Goal: Task Accomplishment & Management: Complete application form

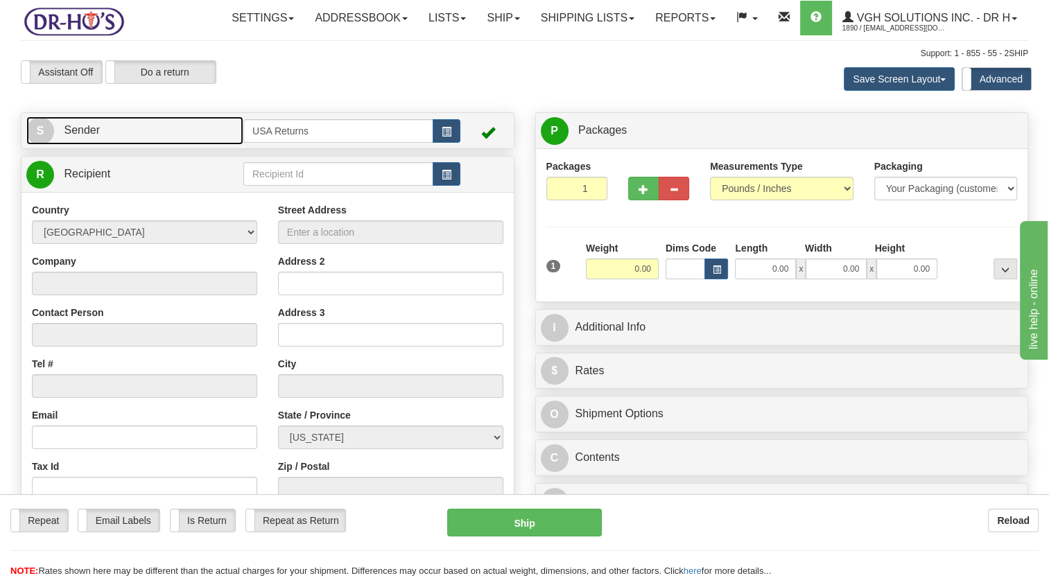
click at [169, 145] on link "S Sender" at bounding box center [134, 130] width 217 height 28
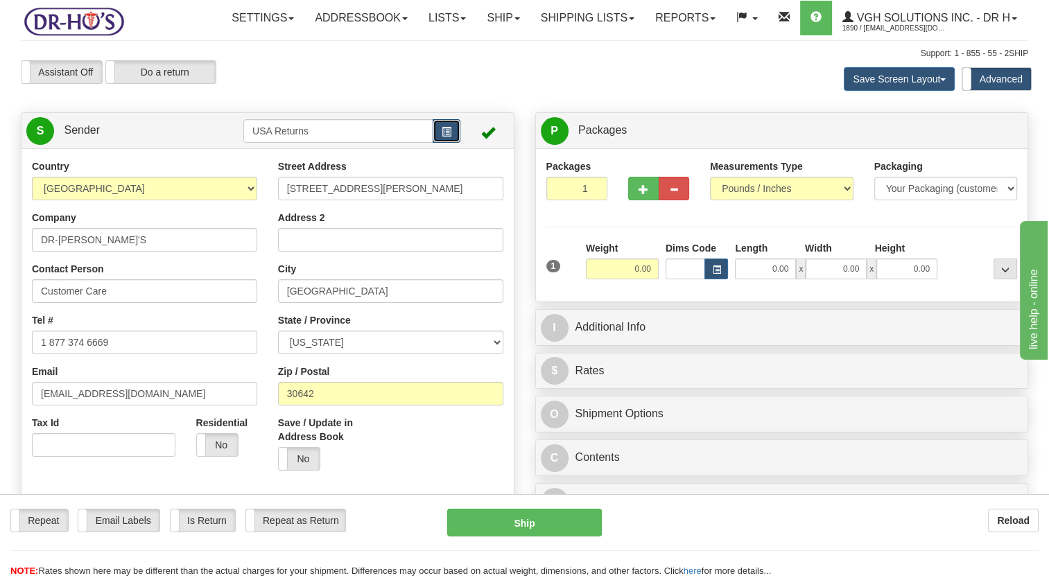
click at [455, 143] on button "button" at bounding box center [447, 131] width 28 height 24
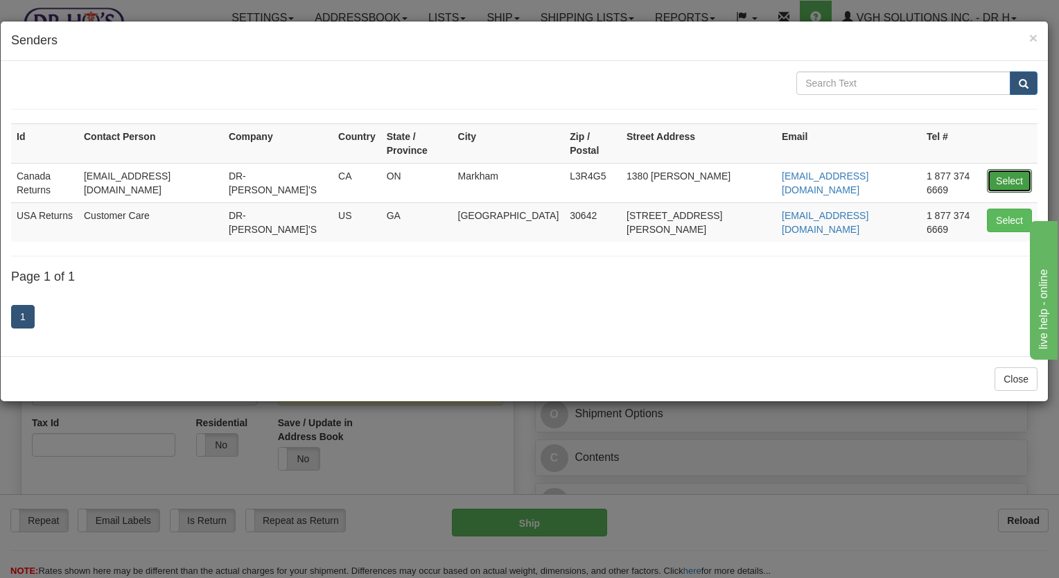
click at [1013, 169] on button "Select" at bounding box center [1009, 181] width 45 height 24
type input "Canada Returns"
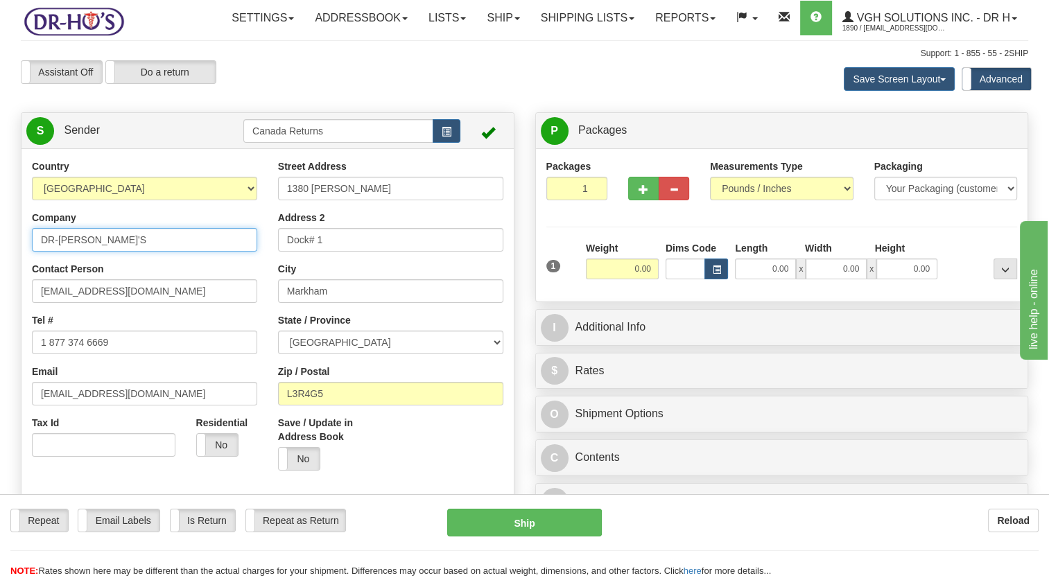
drag, startPoint x: -3, startPoint y: 301, endPoint x: 52, endPoint y: 324, distance: 59.6
click at [0, 306] on html "Training Course Close Toggle navigation Settings Shipping Preferences New Sende…" at bounding box center [524, 289] width 1049 height 578
paste input "[PERSON_NAME]"
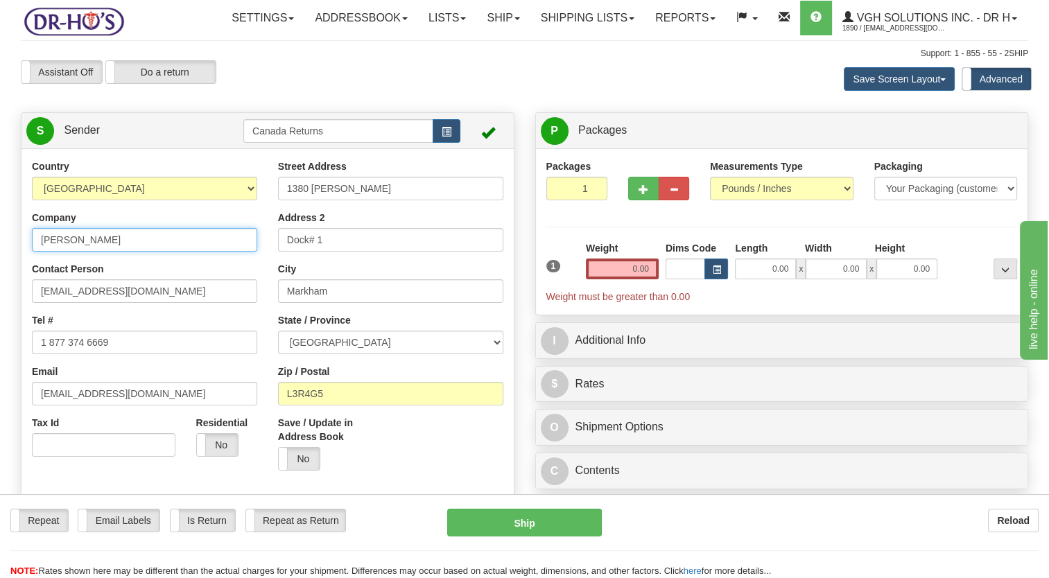
type input "[PERSON_NAME]"
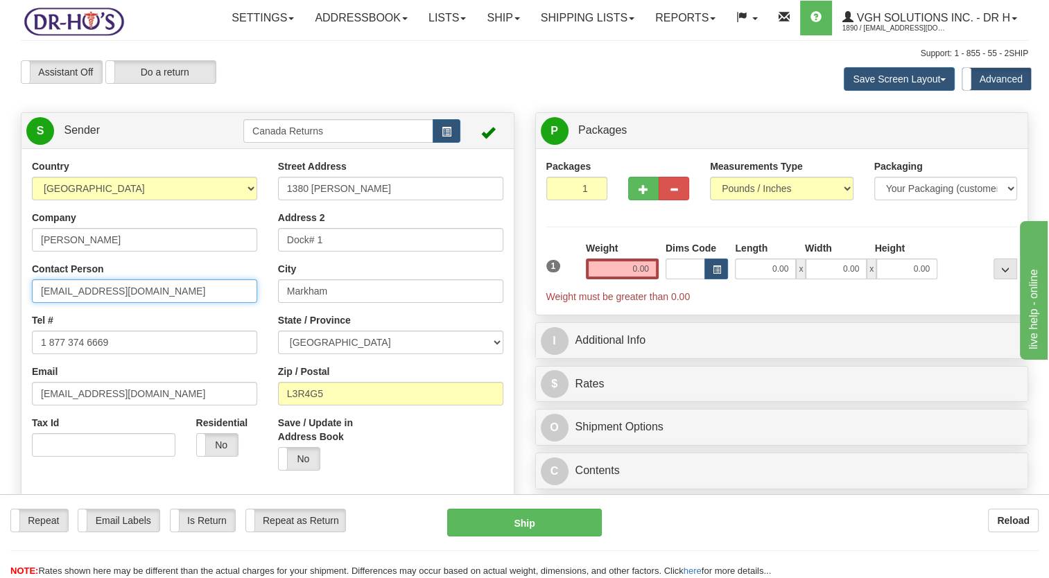
drag, startPoint x: 44, startPoint y: 327, endPoint x: 1, endPoint y: 335, distance: 43.6
click at [0, 333] on html "Training Course Close Toggle navigation Settings Shipping Preferences New Sende…" at bounding box center [524, 289] width 1049 height 578
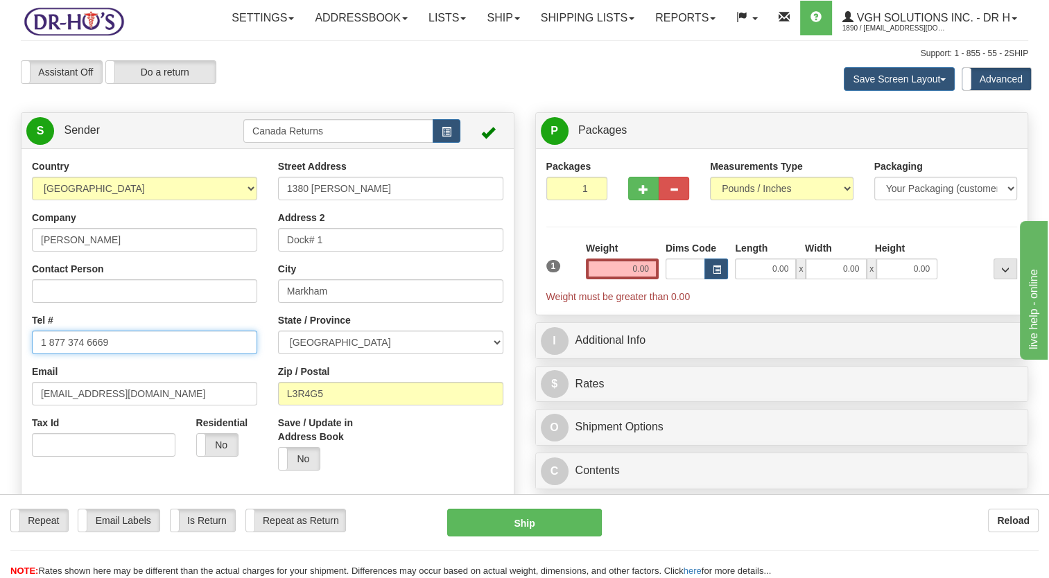
drag, startPoint x: 97, startPoint y: 380, endPoint x: 3, endPoint y: 399, distance: 95.4
click at [0, 392] on html "Training Course Close Toggle navigation Settings Shipping Preferences New Sende…" at bounding box center [524, 289] width 1049 height 578
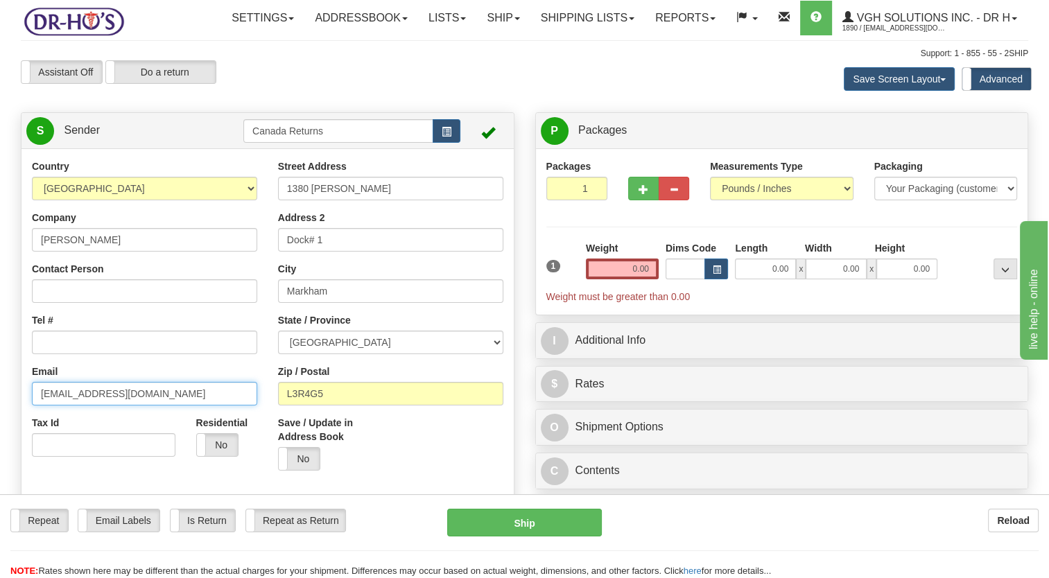
drag, startPoint x: 147, startPoint y: 423, endPoint x: 0, endPoint y: 431, distance: 147.2
click at [0, 431] on html "Training Course Close Toggle navigation Settings Shipping Preferences New Sende…" at bounding box center [524, 289] width 1049 height 578
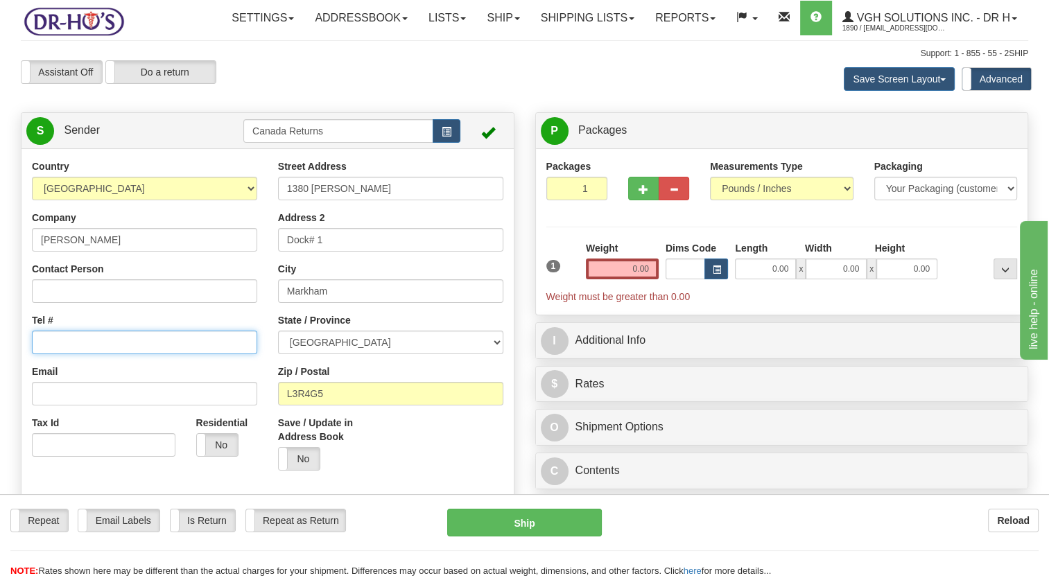
click at [85, 354] on input "Tel #" at bounding box center [144, 343] width 225 height 24
paste input "638nelson@gmail.com"
type input "638nelson@gmail.com"
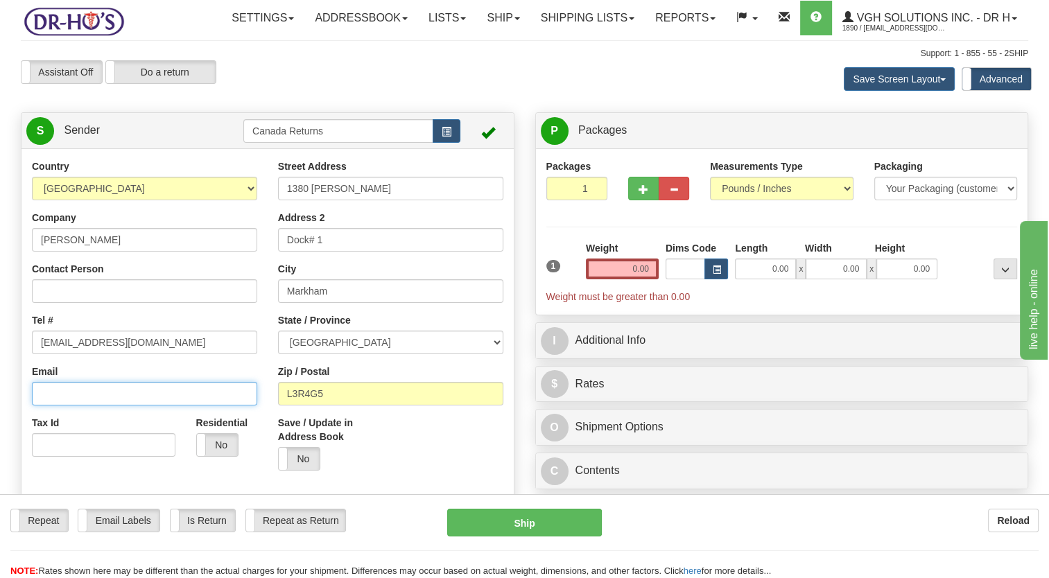
click at [91, 405] on input "Email" at bounding box center [144, 394] width 225 height 24
paste input "638nelson@gmail.com"
type input "638nelson@gmail.com"
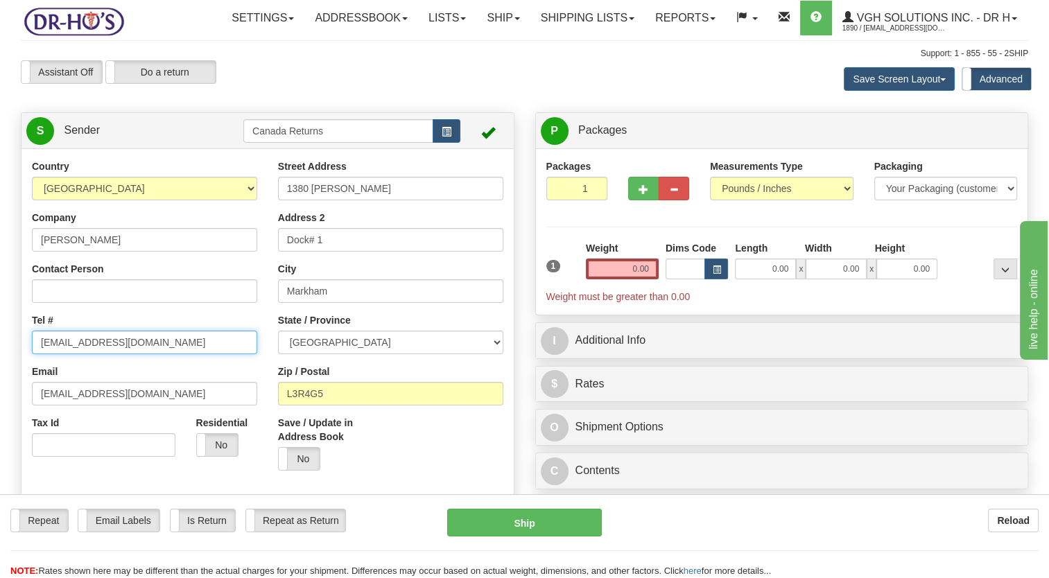
drag, startPoint x: 157, startPoint y: 365, endPoint x: -3, endPoint y: 378, distance: 160.0
click at [0, 378] on html "Training Course Close Toggle navigation Settings Shipping Preferences New Sende…" at bounding box center [524, 289] width 1049 height 578
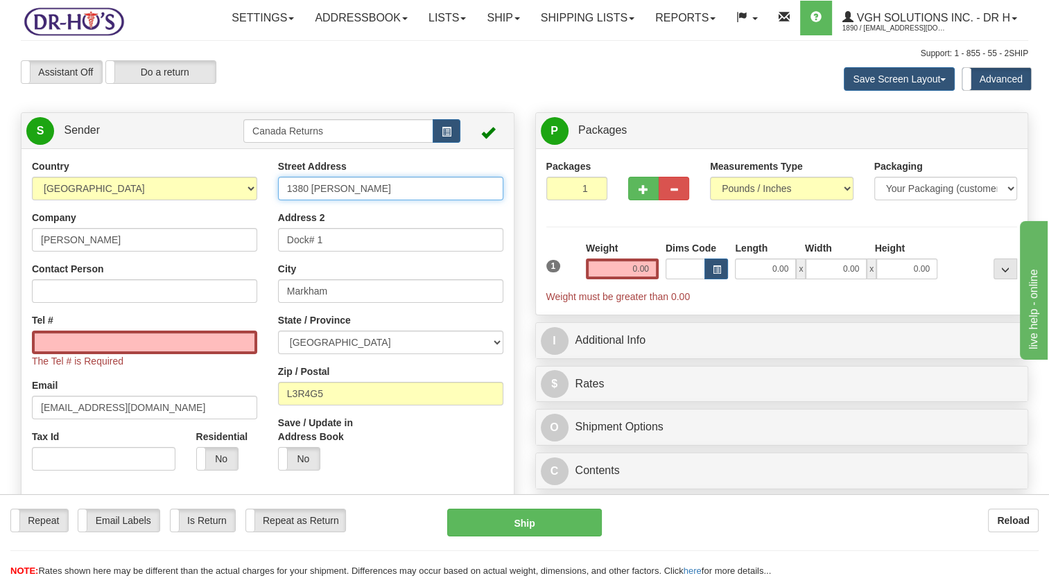
drag, startPoint x: 272, startPoint y: 232, endPoint x: 243, endPoint y: 238, distance: 29.0
click at [259, 233] on div "Country [GEOGRAPHIC_DATA] [GEOGRAPHIC_DATA] [GEOGRAPHIC_DATA] [GEOGRAPHIC_DATA]…" at bounding box center [267, 351] width 492 height 384
paste input "[STREET_ADDRESS]"
type input "[STREET_ADDRESS]"
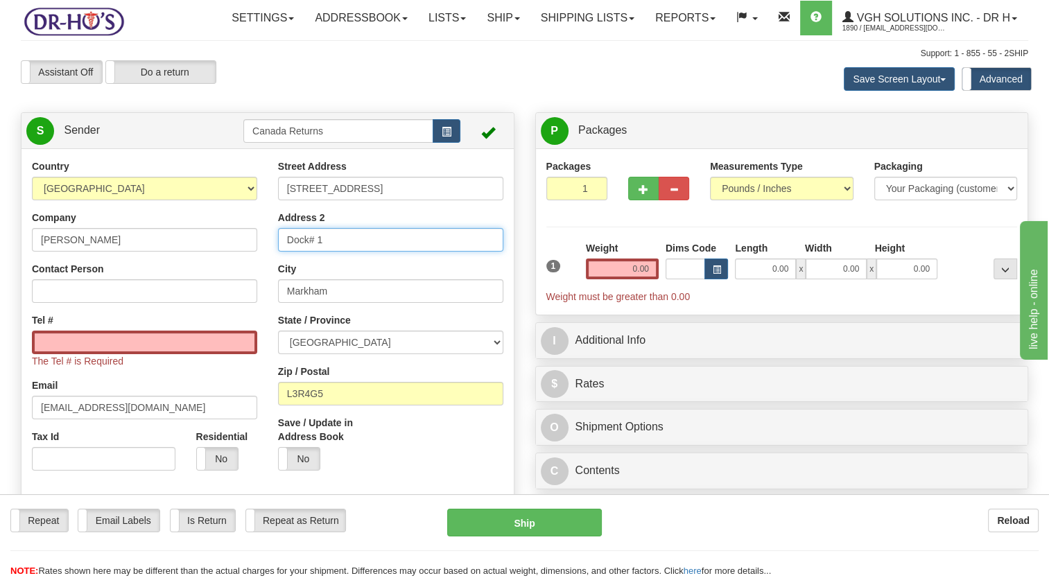
drag, startPoint x: 359, startPoint y: 272, endPoint x: 162, endPoint y: 283, distance: 197.9
click at [162, 283] on div "Country [GEOGRAPHIC_DATA] [GEOGRAPHIC_DATA] [GEOGRAPHIC_DATA] [GEOGRAPHIC_DATA]…" at bounding box center [267, 351] width 492 height 384
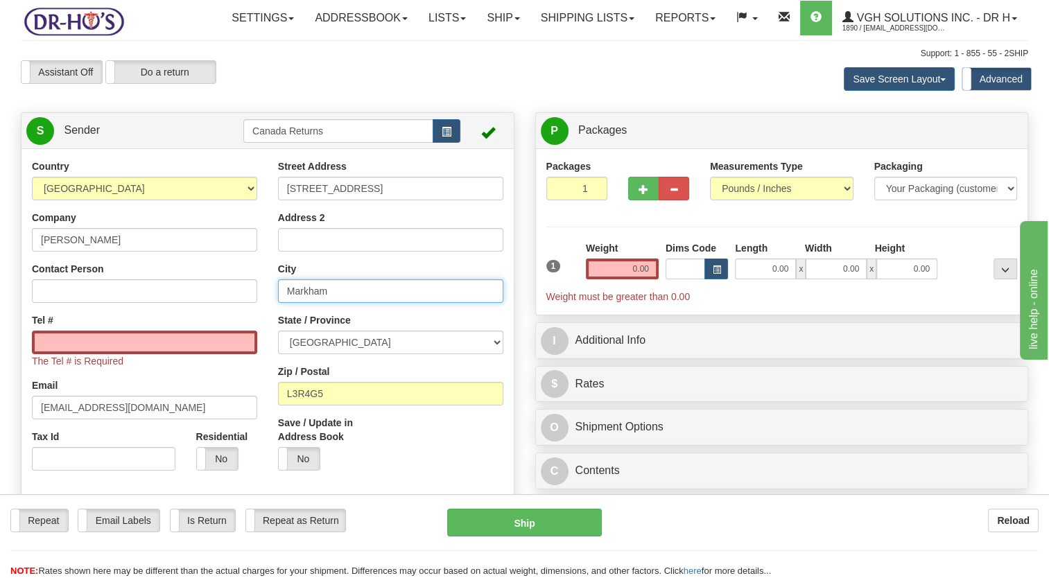
click at [237, 336] on div "Country [GEOGRAPHIC_DATA] [GEOGRAPHIC_DATA] [GEOGRAPHIC_DATA] [GEOGRAPHIC_DATA]…" at bounding box center [267, 351] width 492 height 384
paste input "Sundre"
type input "Sundre"
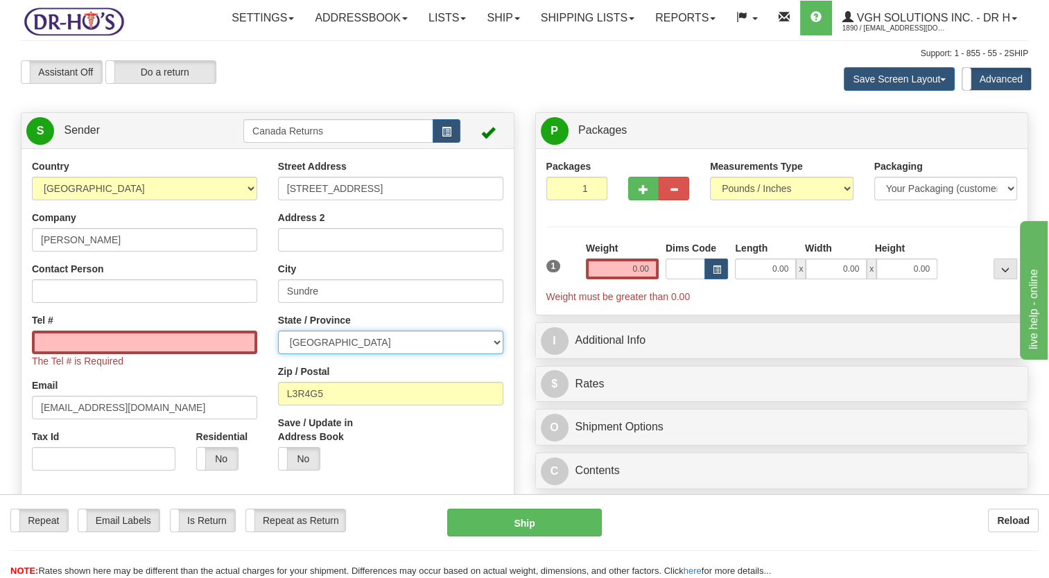
click at [351, 354] on select "[GEOGRAPHIC_DATA] [GEOGRAPHIC_DATA] [GEOGRAPHIC_DATA] [GEOGRAPHIC_DATA] [GEOGRA…" at bounding box center [390, 343] width 225 height 24
select select "AB"
click at [278, 354] on select "[GEOGRAPHIC_DATA] [GEOGRAPHIC_DATA] [GEOGRAPHIC_DATA] [GEOGRAPHIC_DATA] [GEOGRA…" at bounding box center [390, 343] width 225 height 24
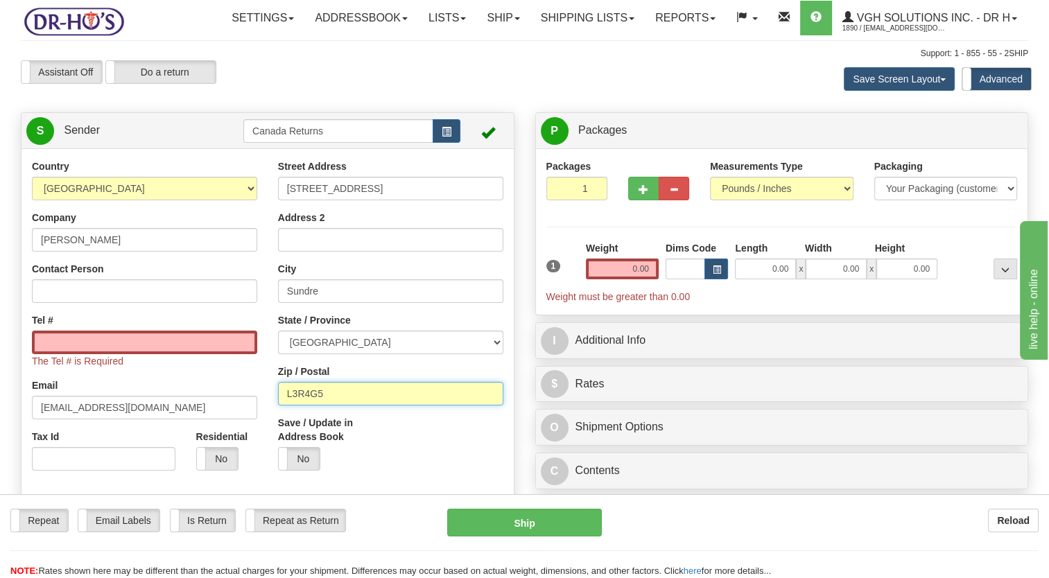
drag, startPoint x: 301, startPoint y: 430, endPoint x: 216, endPoint y: 447, distance: 86.3
click at [216, 447] on div "Country [GEOGRAPHIC_DATA] [GEOGRAPHIC_DATA] [GEOGRAPHIC_DATA] [GEOGRAPHIC_DATA]…" at bounding box center [267, 351] width 492 height 384
paste input "T0M1X0"
type input "T0M1X0"
click at [381, 468] on div "Save / Update in Address Book Yes No" at bounding box center [329, 448] width 123 height 65
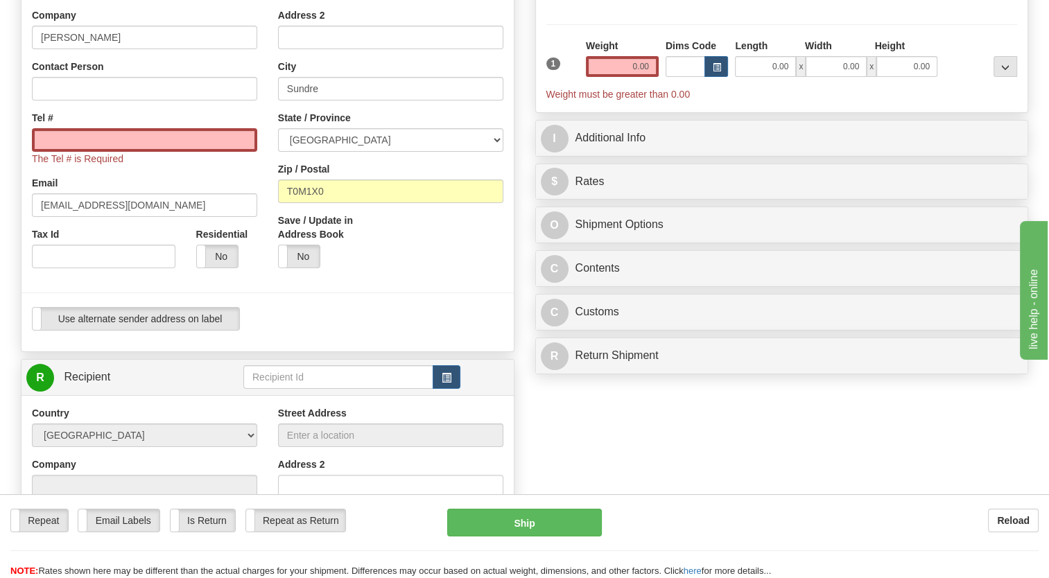
scroll to position [208, 0]
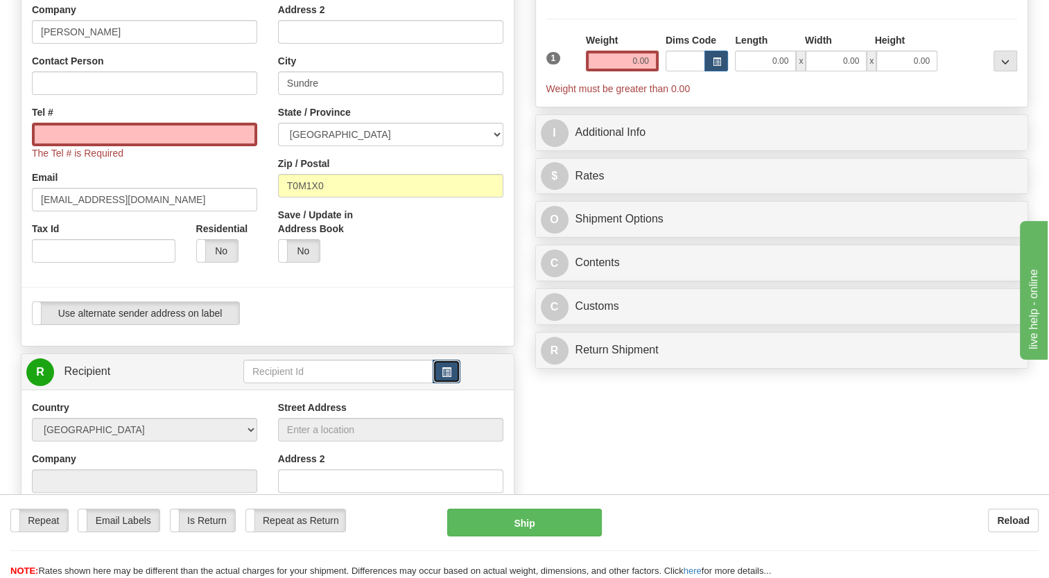
click at [446, 377] on span "button" at bounding box center [447, 372] width 10 height 9
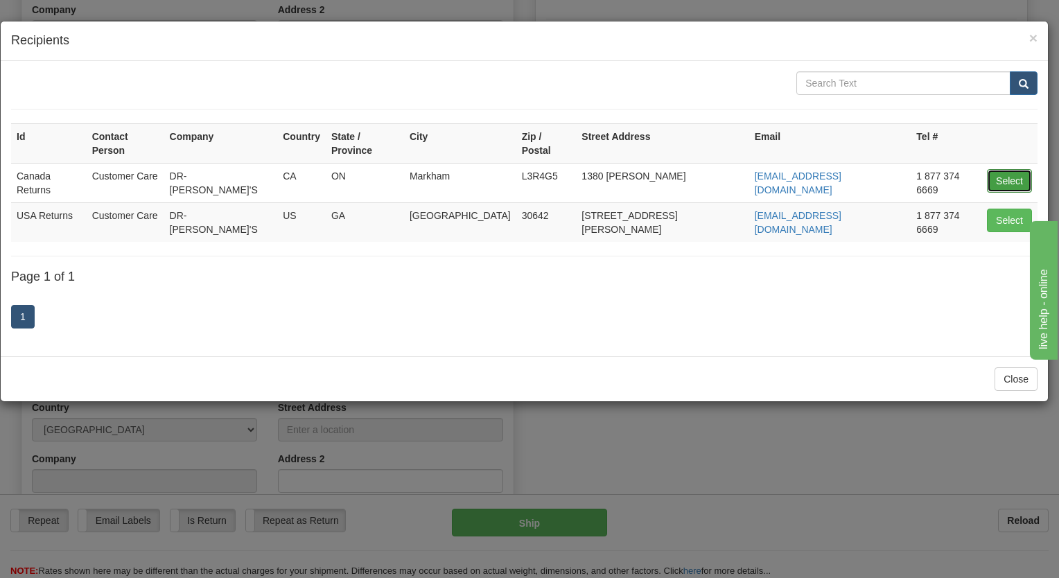
click at [1006, 169] on button "Select" at bounding box center [1009, 181] width 45 height 24
type input "Canada Returns"
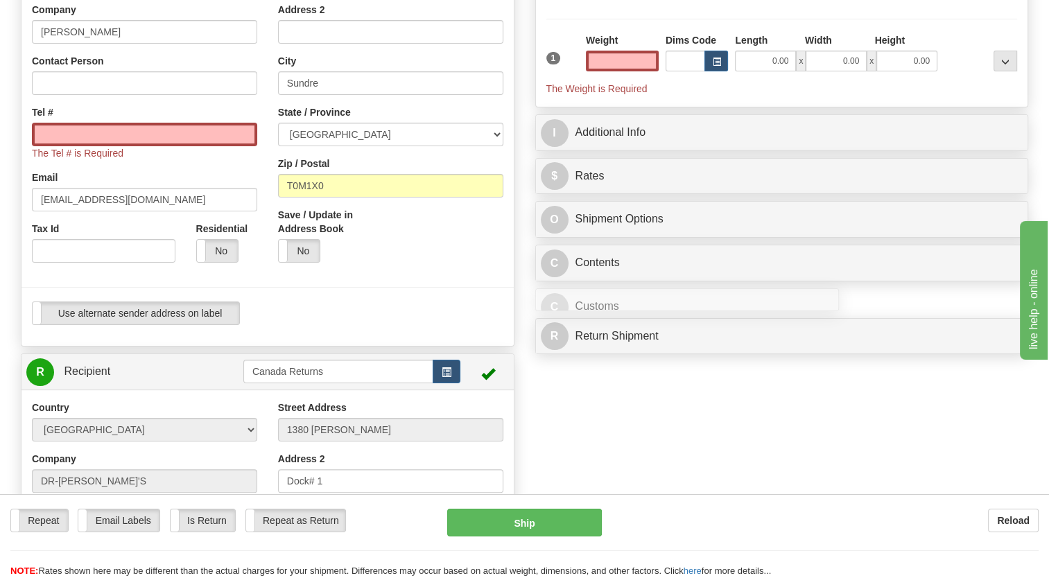
type input "0.00"
drag, startPoint x: 468, startPoint y: 311, endPoint x: 491, endPoint y: 301, distance: 25.1
click at [468, 302] on div at bounding box center [267, 287] width 513 height 28
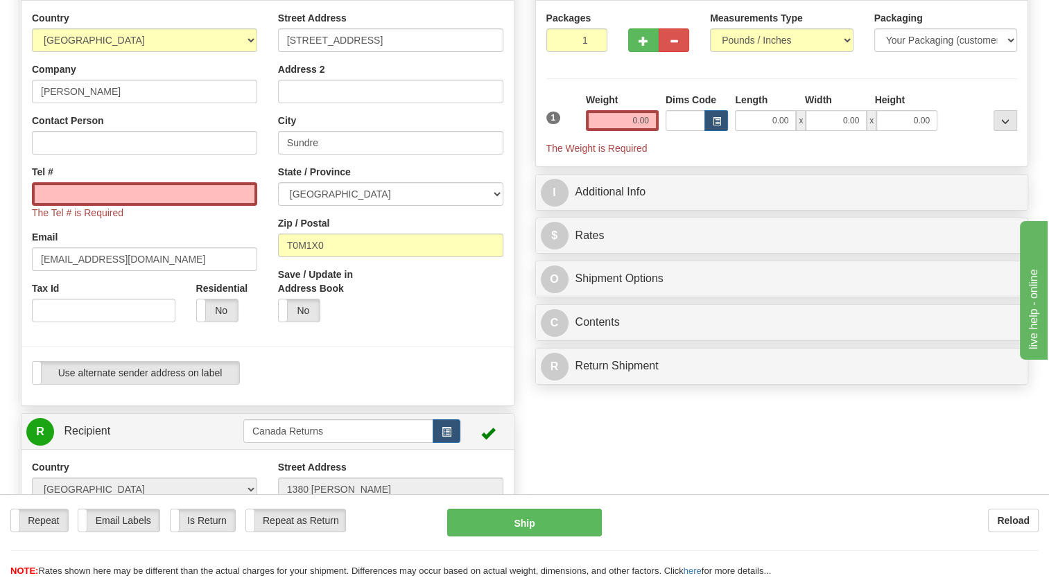
scroll to position [139, 0]
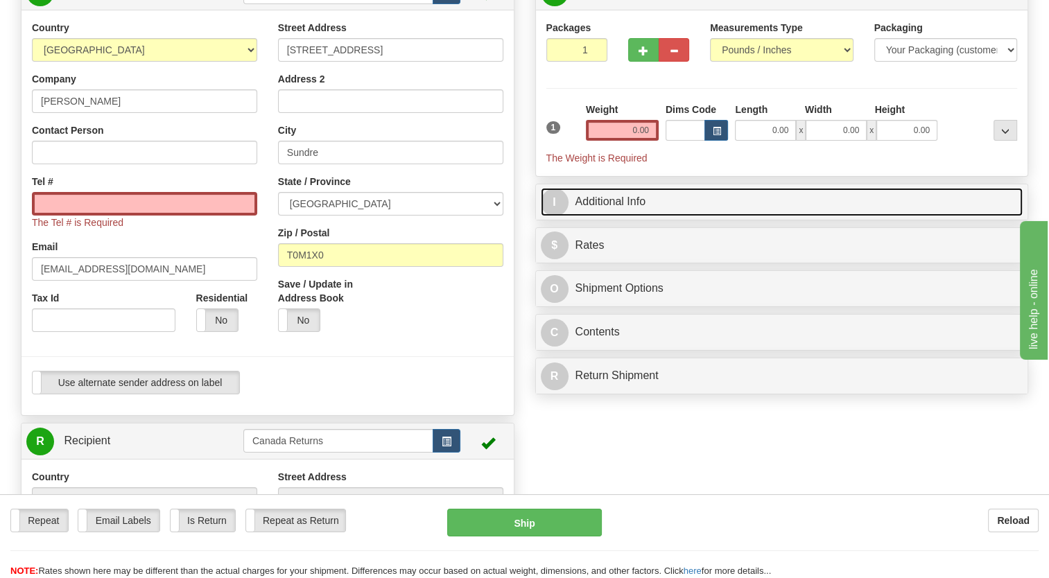
click at [596, 216] on link "I Additional Info" at bounding box center [782, 202] width 482 height 28
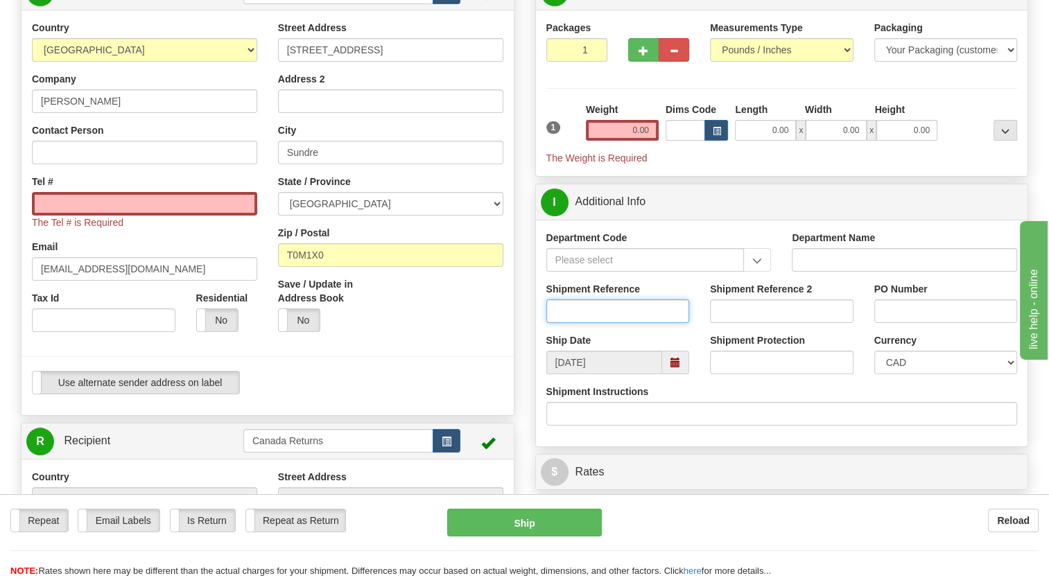
drag, startPoint x: 591, startPoint y: 343, endPoint x: 548, endPoint y: 347, distance: 43.1
click at [591, 323] on input "Shipment Reference" at bounding box center [617, 311] width 143 height 24
paste input "CU25810606"
type input "CU25810606"
click at [466, 342] on div "Save / Update in Address Book Yes No" at bounding box center [391, 309] width 246 height 65
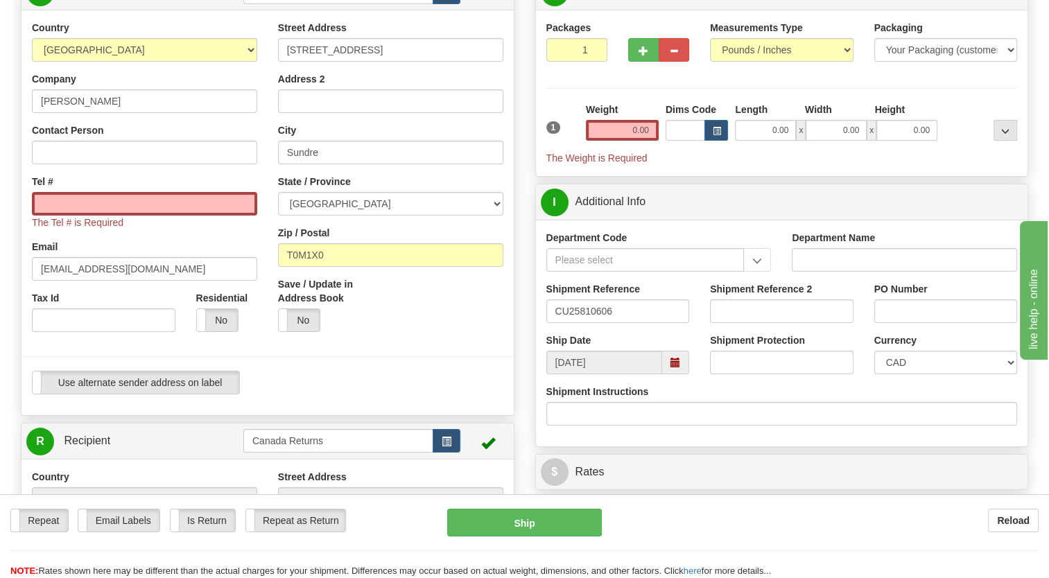
click at [679, 374] on span at bounding box center [675, 363] width 27 height 24
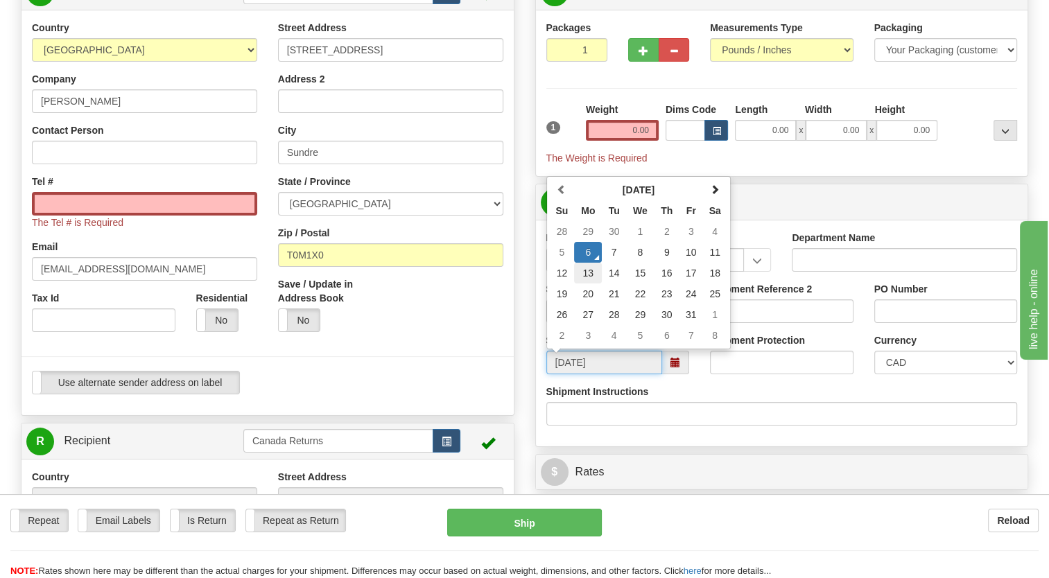
click at [592, 283] on td "13" at bounding box center [588, 273] width 28 height 21
type input "[DATE]"
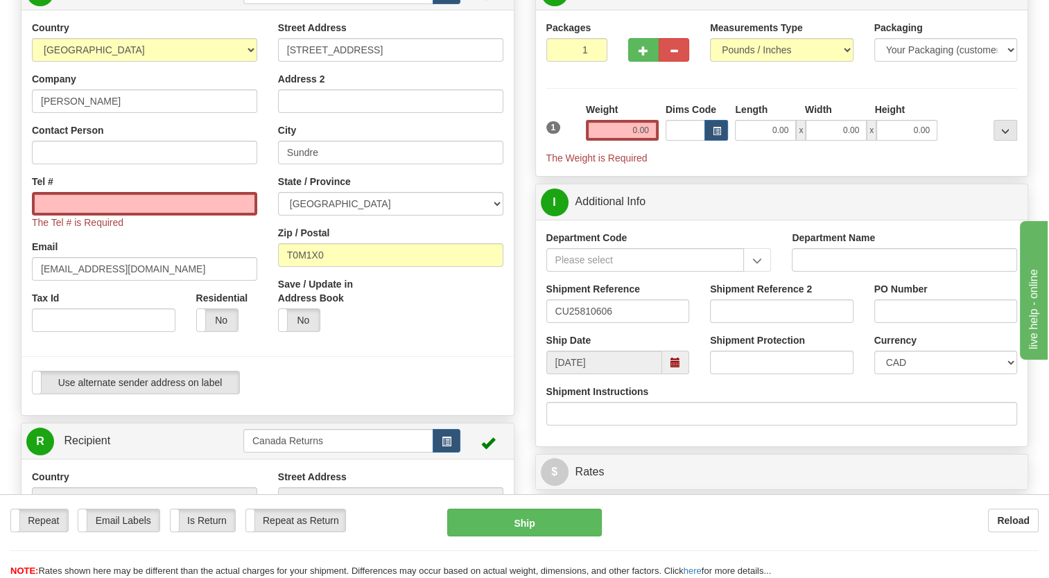
click at [492, 342] on div "Save / Update in Address Book Yes No" at bounding box center [391, 309] width 246 height 65
click at [613, 141] on input "0.00" at bounding box center [622, 130] width 73 height 21
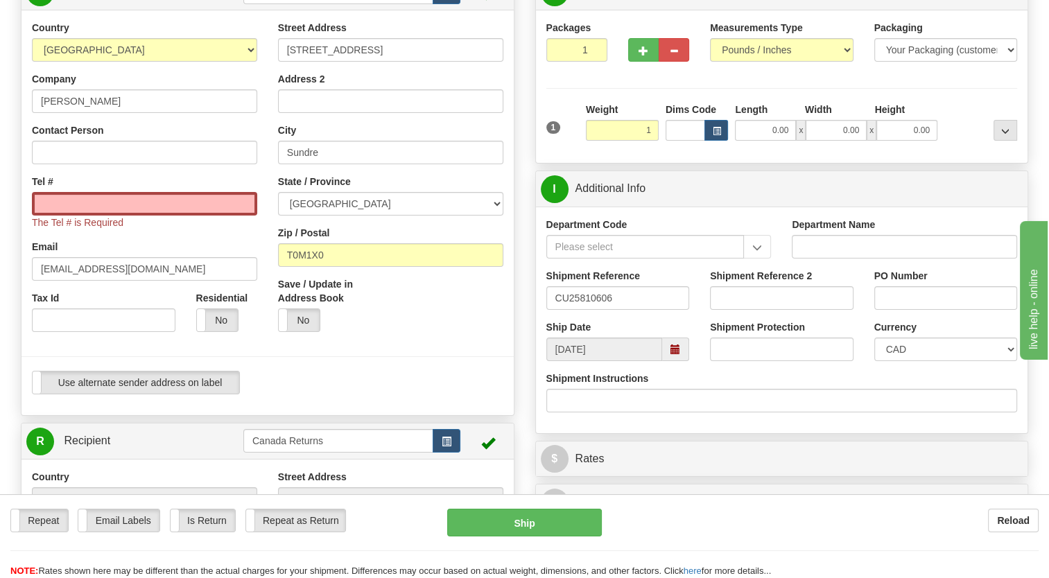
type input "1.00"
click at [532, 171] on div "P Packages 1 Packages - Weight: 1.00 Lbs Shipment Level Shipm. Package Level Pa…" at bounding box center [782, 436] width 514 height 925
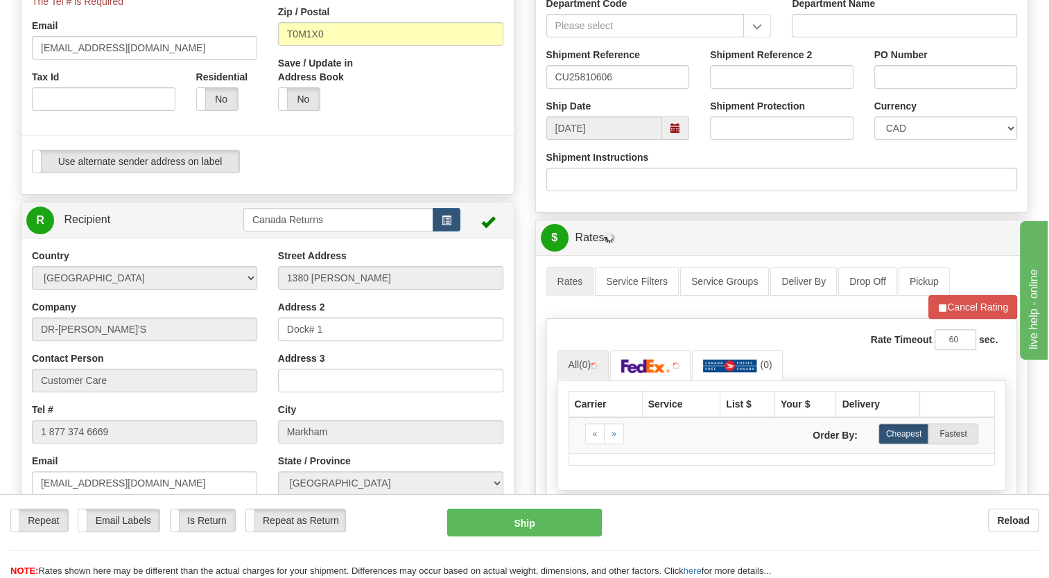
scroll to position [624, 0]
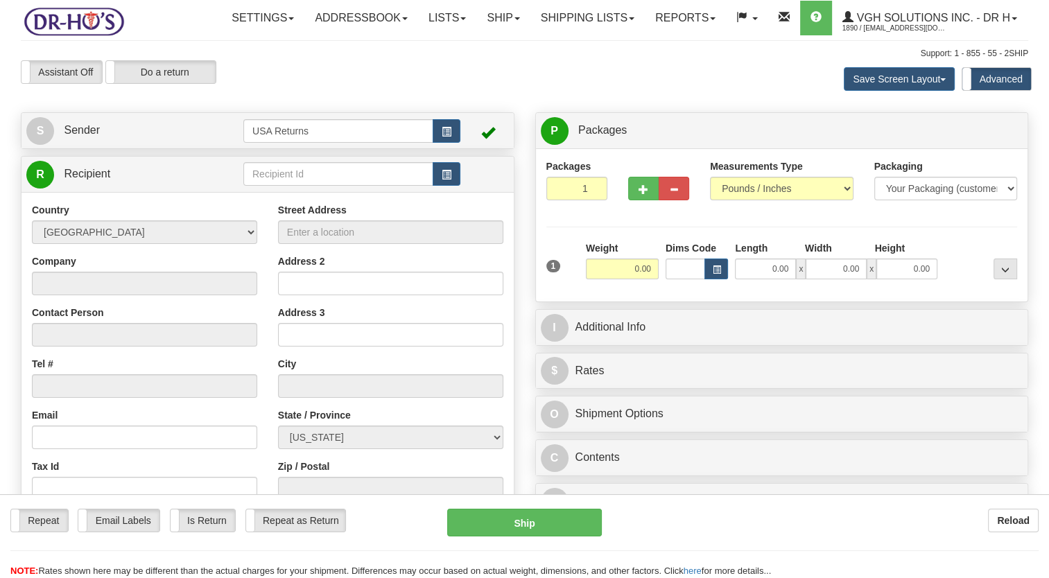
drag, startPoint x: 162, startPoint y: 165, endPoint x: 269, endPoint y: 167, distance: 107.5
click at [162, 166] on div "Toggle navigation Settings Shipping Preferences Fields Preferences New" at bounding box center [524, 375] width 1049 height 751
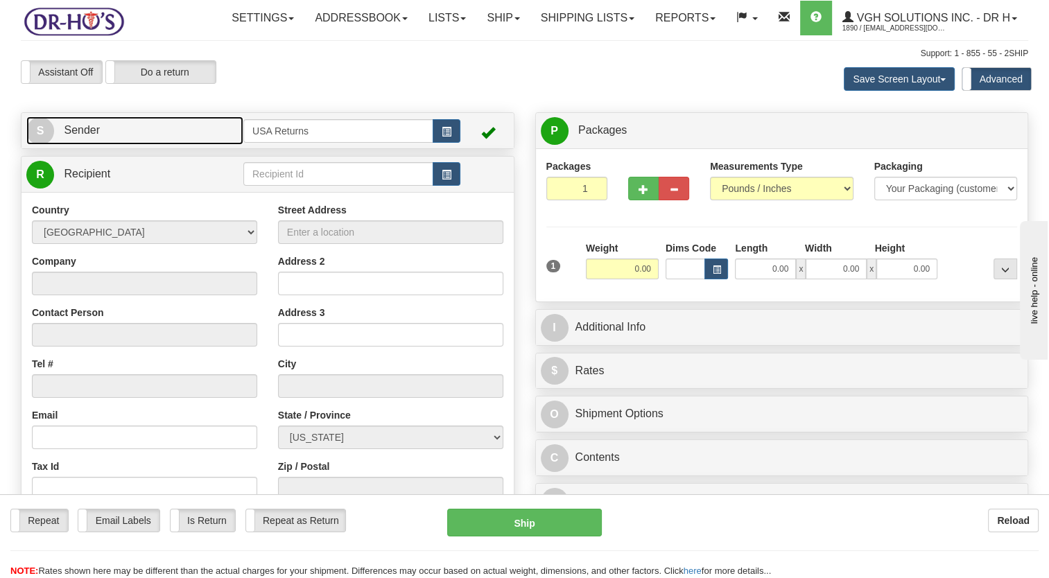
click at [189, 145] on link "S Sender" at bounding box center [134, 130] width 217 height 28
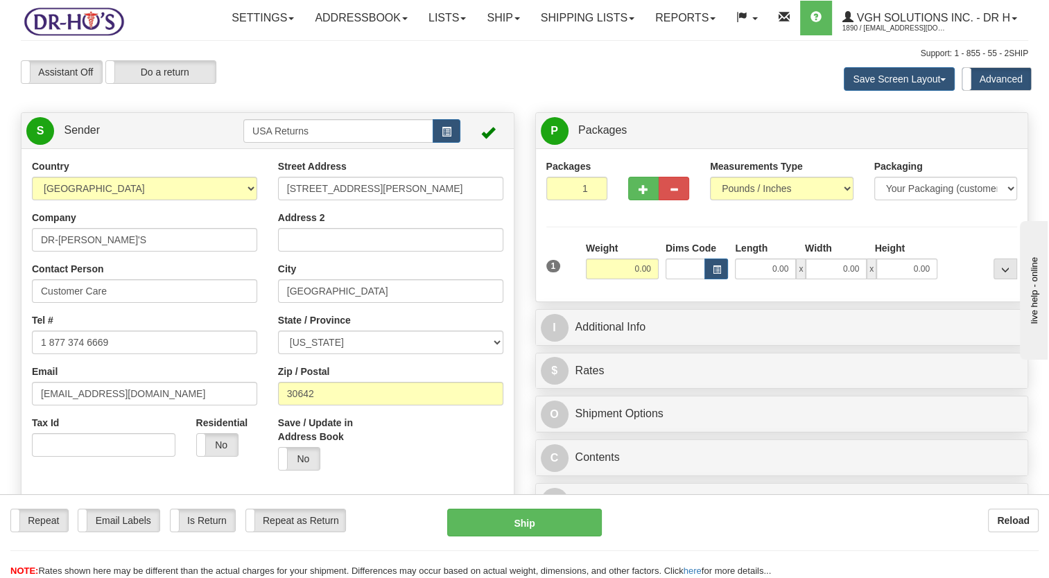
click at [434, 145] on td "USA Returns" at bounding box center [351, 130] width 217 height 28
click at [446, 137] on span "button" at bounding box center [447, 132] width 10 height 9
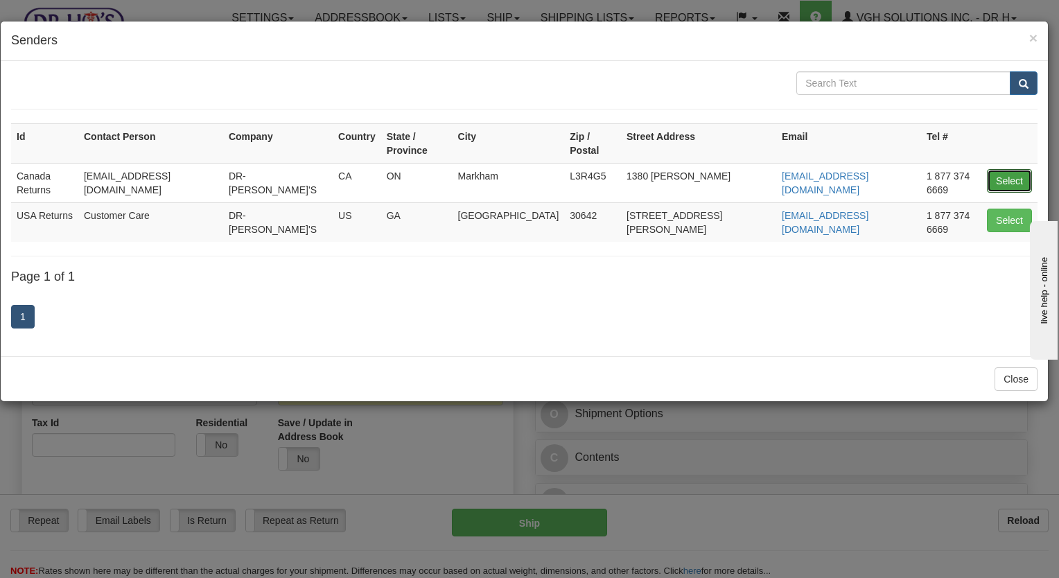
drag, startPoint x: 1020, startPoint y: 169, endPoint x: 661, endPoint y: 173, distance: 359.1
click at [1017, 169] on button "Select" at bounding box center [1009, 181] width 45 height 24
type input "Canada Returns"
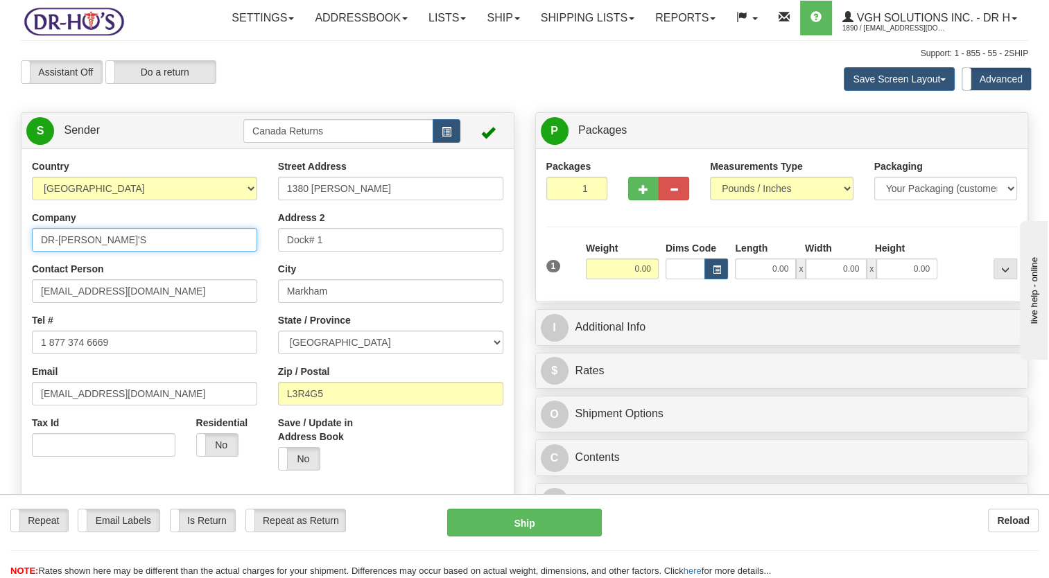
click at [0, 281] on html "Training Course Close Toggle navigation Settings Shipping Preferences New Sende…" at bounding box center [524, 289] width 1049 height 578
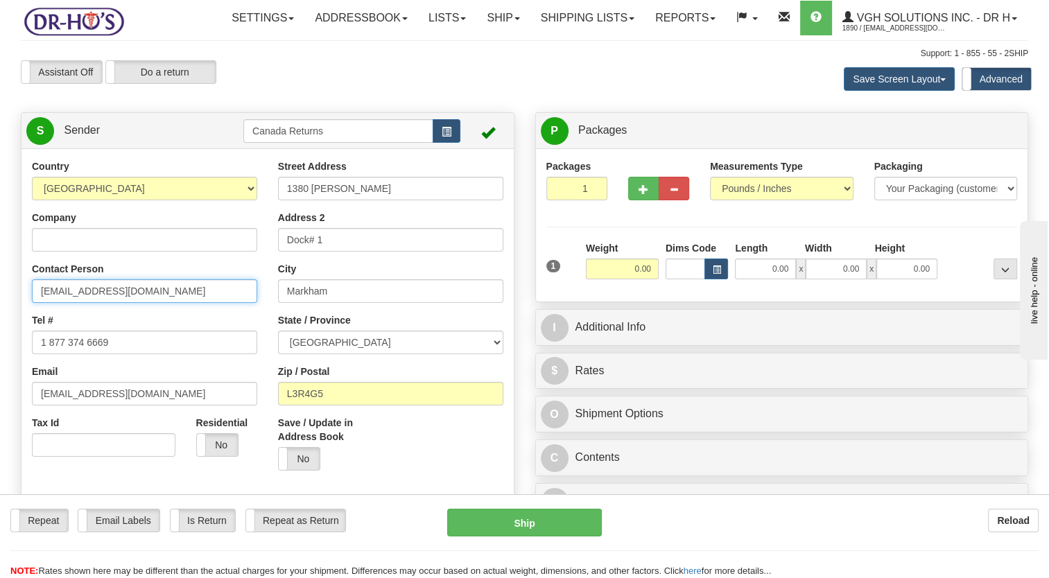
drag, startPoint x: 109, startPoint y: 320, endPoint x: 64, endPoint y: 357, distance: 57.6
click at [0, 329] on html "Training Course Close Toggle navigation Settings Shipping Preferences New Sende…" at bounding box center [524, 289] width 1049 height 578
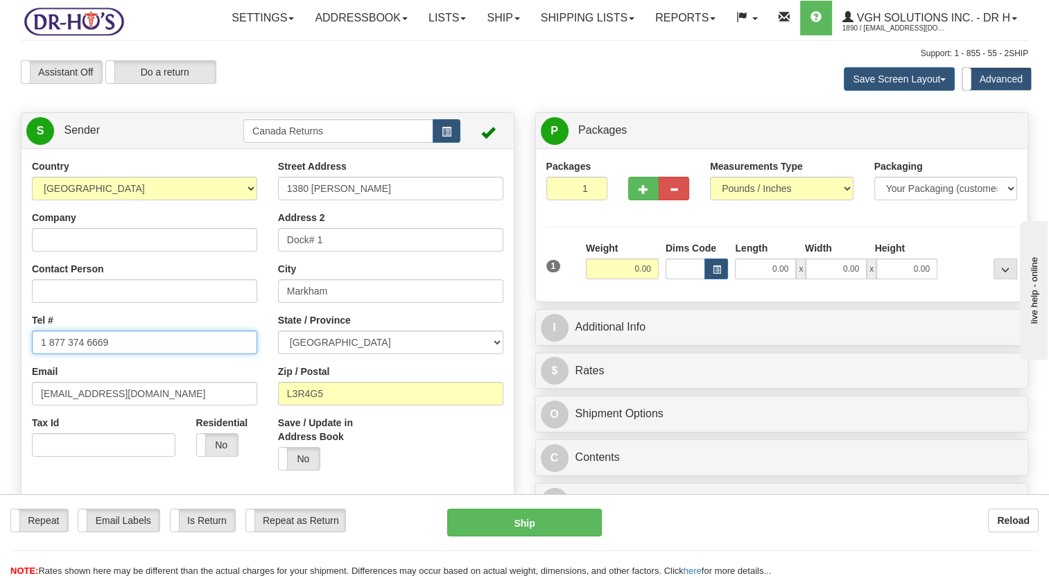
click at [0, 380] on html "Training Course Close Toggle navigation Settings Shipping Preferences New Sende…" at bounding box center [524, 289] width 1049 height 578
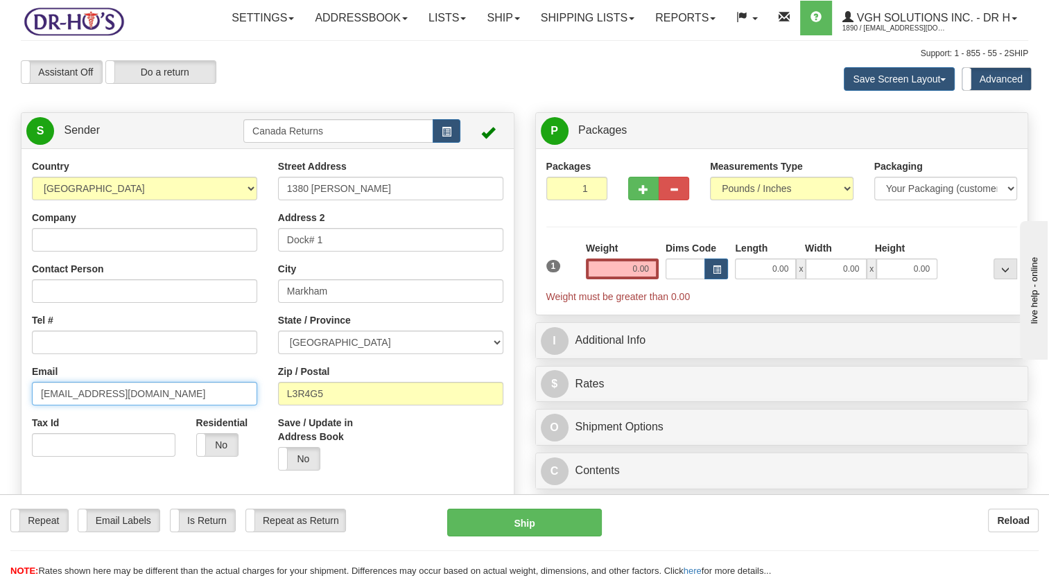
drag, startPoint x: 58, startPoint y: 429, endPoint x: 0, endPoint y: 429, distance: 57.5
click at [0, 429] on html "Training Course Close Toggle navigation Settings Shipping Preferences New Sende…" at bounding box center [524, 289] width 1049 height 578
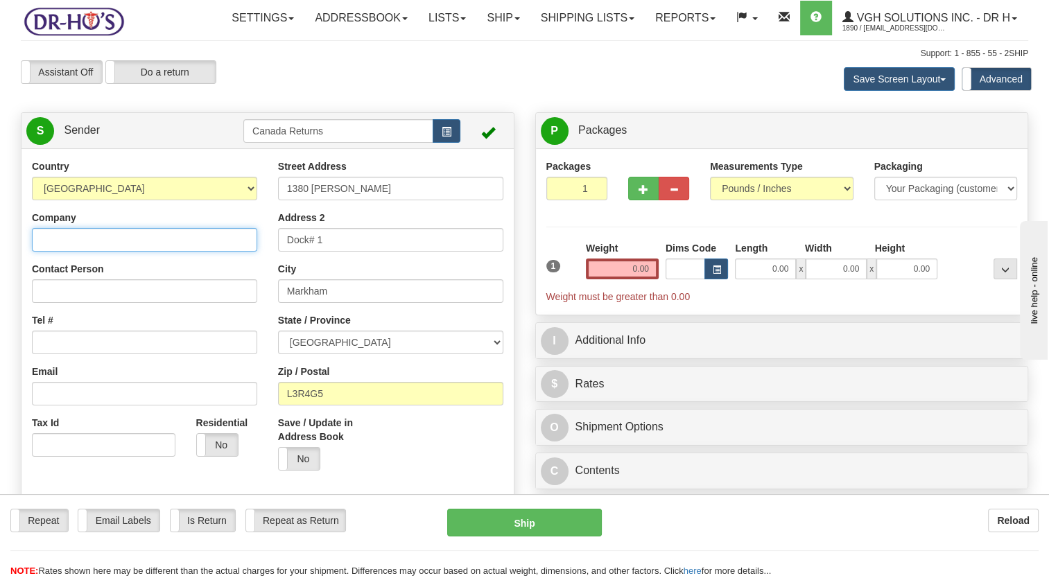
click at [81, 252] on input "Company" at bounding box center [144, 240] width 225 height 24
paste input "[PERSON_NAME]"
click at [40, 252] on input "[PERSON_NAME]" at bounding box center [144, 240] width 225 height 24
type input "[PERSON_NAME]"
click at [93, 354] on div "Tel #" at bounding box center [144, 333] width 225 height 41
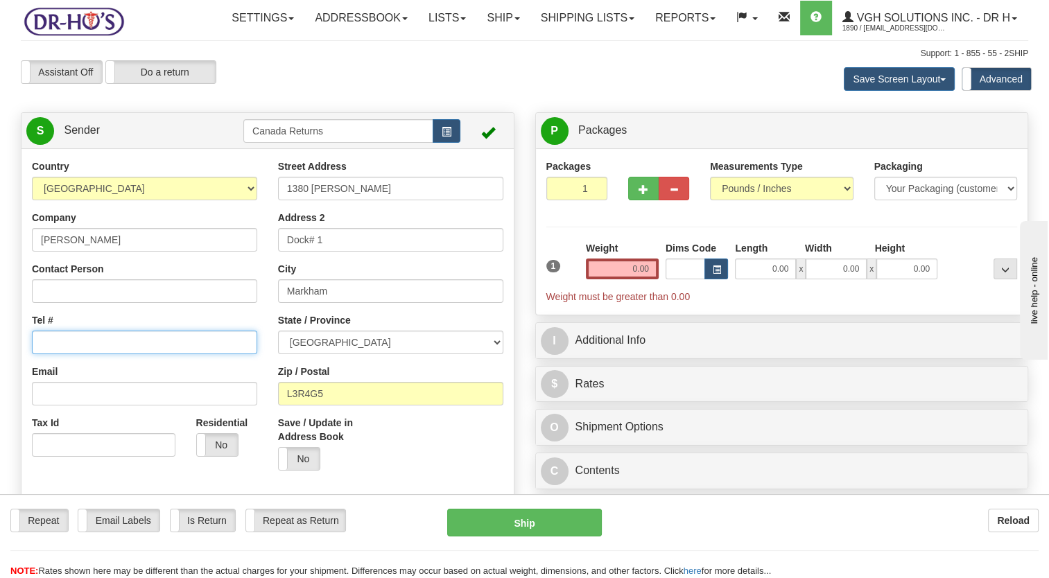
click at [91, 354] on input "Tel #" at bounding box center [144, 343] width 225 height 24
paste input "4036386357"
type input "4036386357"
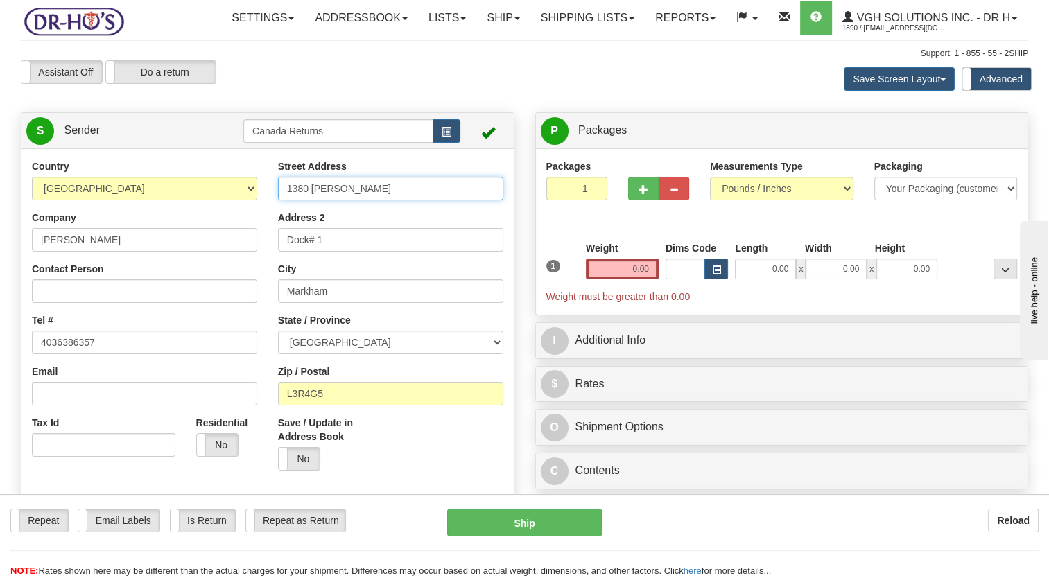
drag, startPoint x: 382, startPoint y: 222, endPoint x: 189, endPoint y: 234, distance: 193.1
click at [217, 231] on div "Country [GEOGRAPHIC_DATA] [GEOGRAPHIC_DATA] [GEOGRAPHIC_DATA] [GEOGRAPHIC_DATA]…" at bounding box center [267, 351] width 492 height 384
paste input "[STREET_ADDRESS]"
type input "[STREET_ADDRESS]"
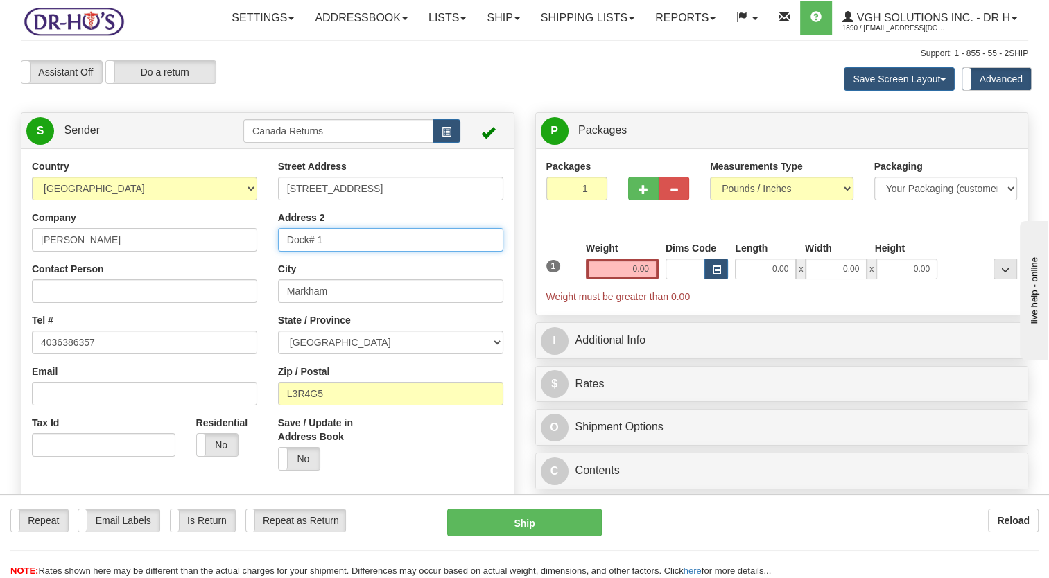
drag, startPoint x: 347, startPoint y: 276, endPoint x: 212, endPoint y: 288, distance: 135.0
click at [213, 288] on div "Country [GEOGRAPHIC_DATA] [GEOGRAPHIC_DATA] [GEOGRAPHIC_DATA] [GEOGRAPHIC_DATA]…" at bounding box center [267, 351] width 492 height 384
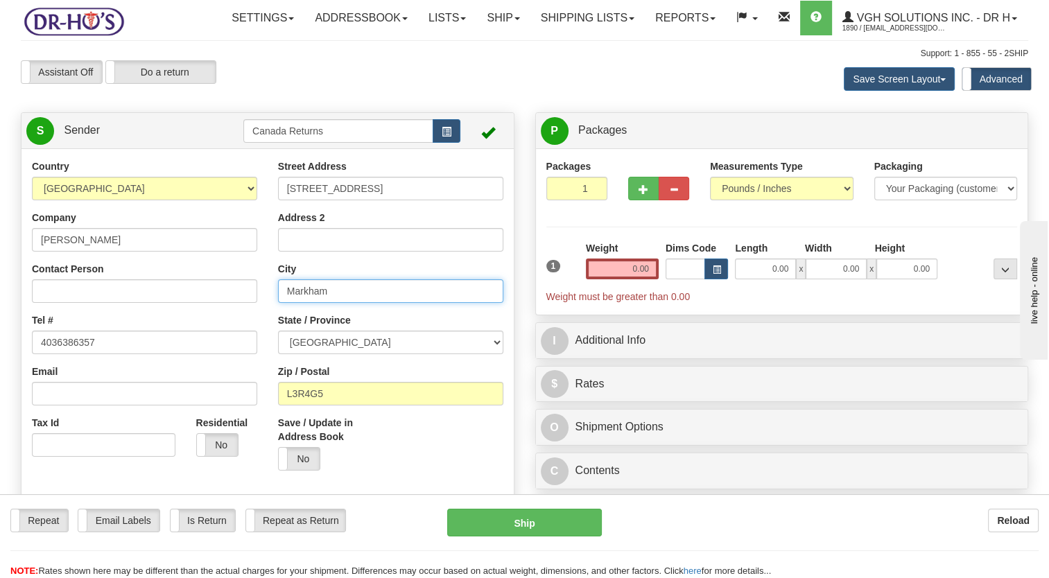
drag, startPoint x: 337, startPoint y: 331, endPoint x: 176, endPoint y: 352, distance: 162.1
click at [180, 351] on div "Country [GEOGRAPHIC_DATA] [GEOGRAPHIC_DATA] [GEOGRAPHIC_DATA] [GEOGRAPHIC_DATA]…" at bounding box center [267, 351] width 492 height 384
paste input "Sundre"
type input "Sundre"
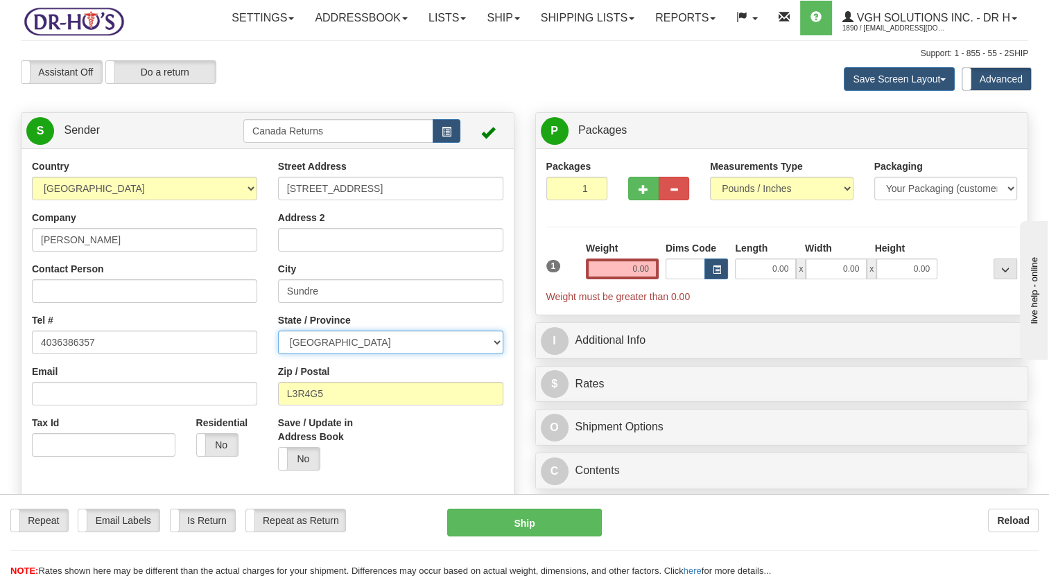
click at [297, 354] on select "[GEOGRAPHIC_DATA] [GEOGRAPHIC_DATA] [GEOGRAPHIC_DATA] [GEOGRAPHIC_DATA] [GEOGRA…" at bounding box center [390, 343] width 225 height 24
select select "AB"
click at [278, 354] on select "[GEOGRAPHIC_DATA] [GEOGRAPHIC_DATA] [GEOGRAPHIC_DATA] [GEOGRAPHIC_DATA] [GEOGRA…" at bounding box center [390, 343] width 225 height 24
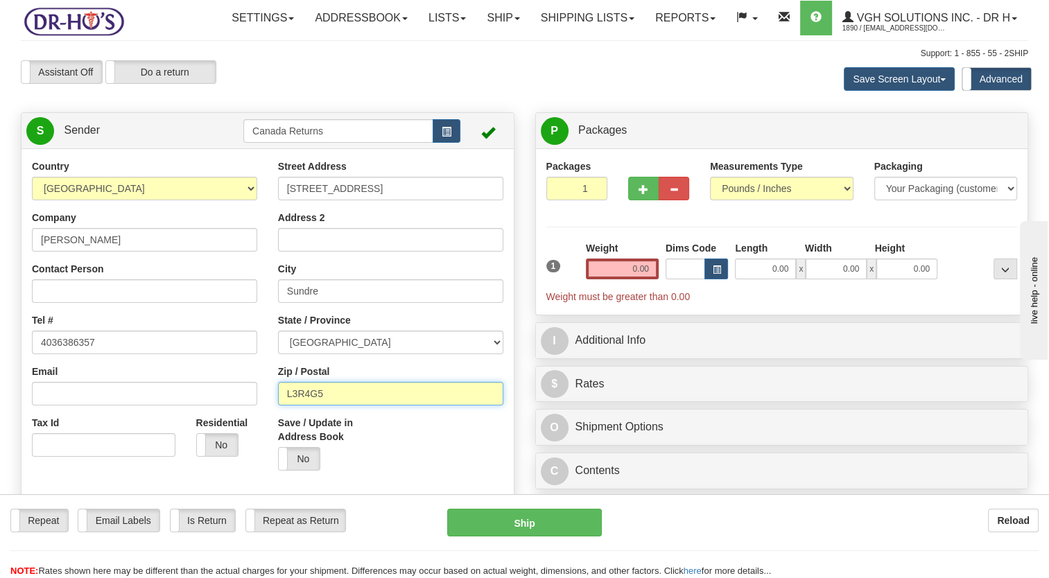
drag, startPoint x: 340, startPoint y: 431, endPoint x: 222, endPoint y: 437, distance: 117.3
click at [222, 437] on div "Country [GEOGRAPHIC_DATA] [GEOGRAPHIC_DATA] [GEOGRAPHIC_DATA] [GEOGRAPHIC_DATA]…" at bounding box center [267, 351] width 492 height 384
paste input "T0M1X0"
type input "T0M1X0"
click at [374, 444] on label "Save / Update in Address Book" at bounding box center [329, 430] width 102 height 28
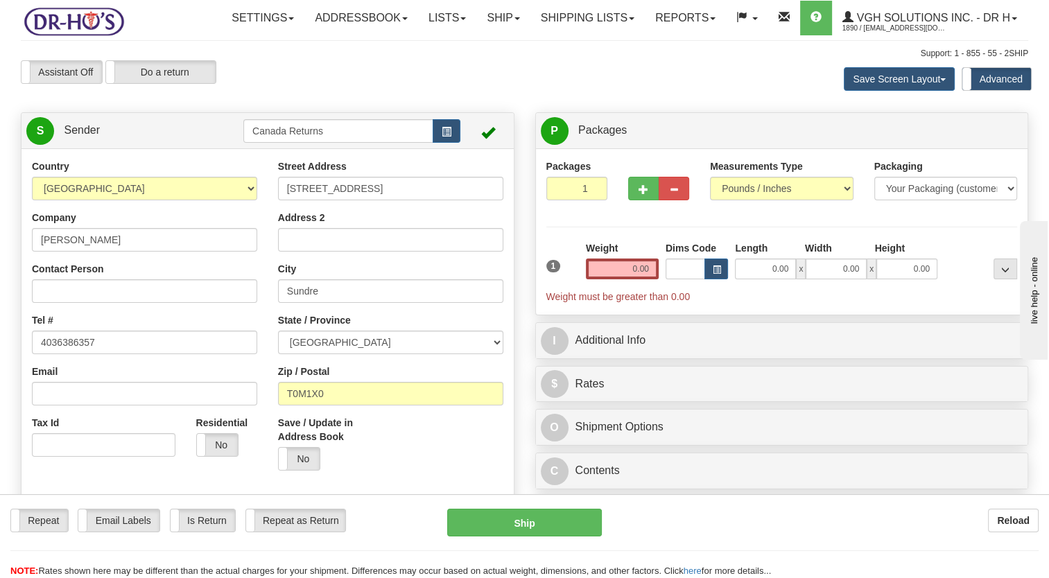
click at [0, 0] on input "Save / Update in Address Book" at bounding box center [0, 0] width 0 height 0
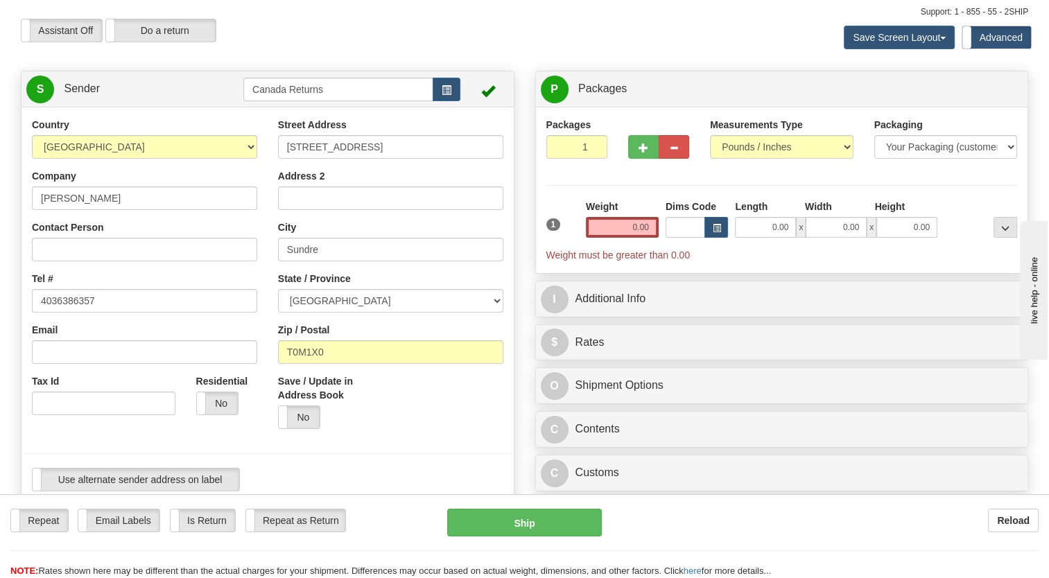
scroll to position [208, 0]
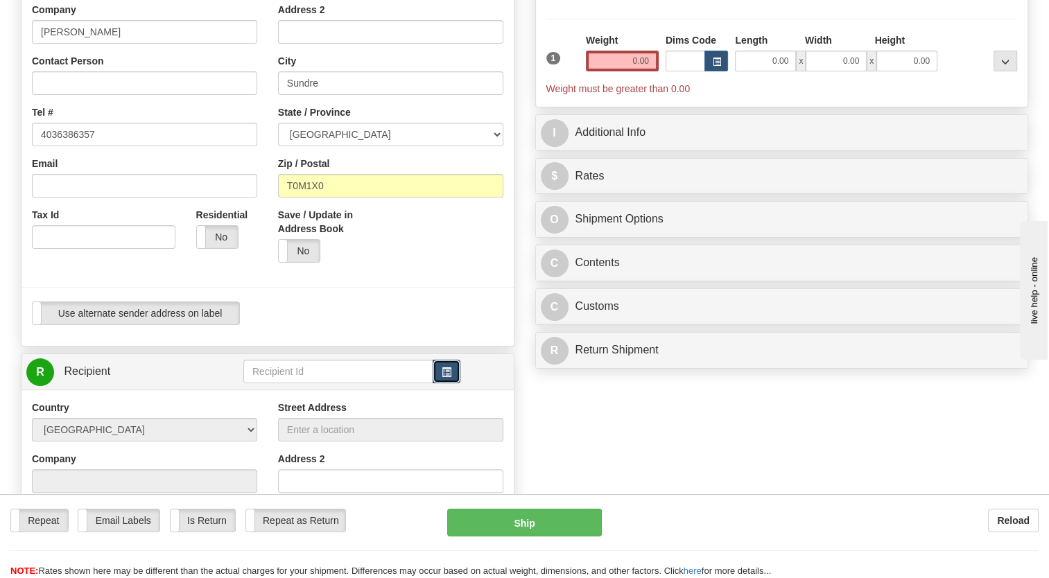
click at [439, 383] on button "button" at bounding box center [447, 372] width 28 height 24
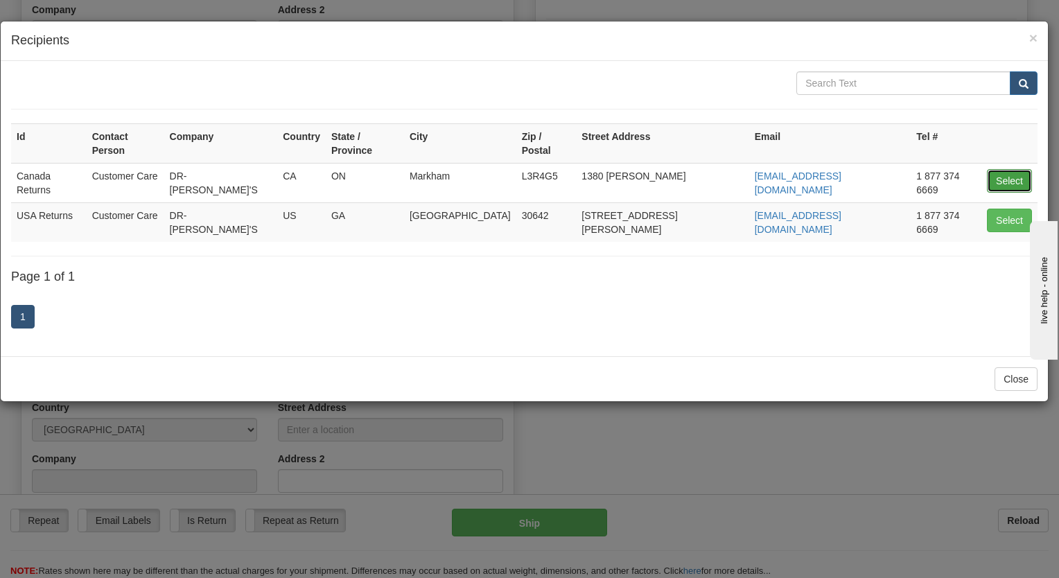
click at [1012, 169] on button "Select" at bounding box center [1009, 181] width 45 height 24
type input "Canada Returns"
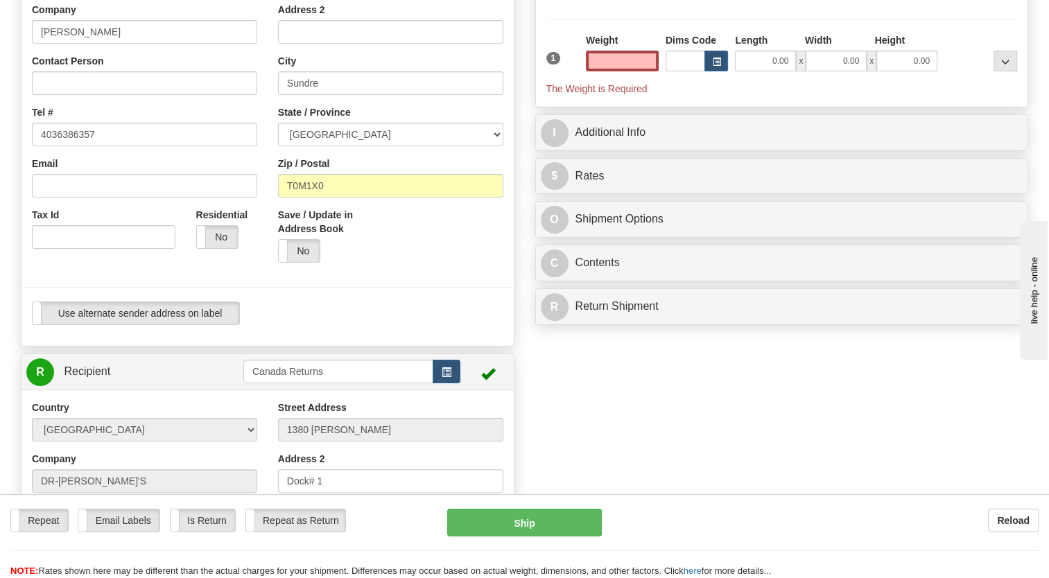
type input "0.00"
drag, startPoint x: 469, startPoint y: 330, endPoint x: 643, endPoint y: 176, distance: 232.8
click at [471, 302] on div at bounding box center [267, 287] width 513 height 28
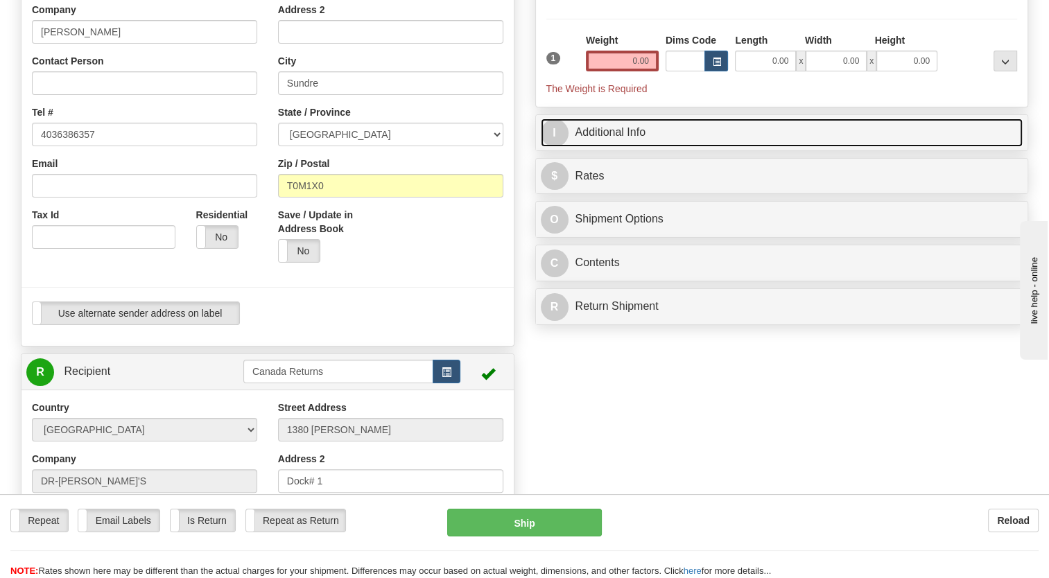
click at [613, 147] on link "I Additional Info" at bounding box center [782, 133] width 482 height 28
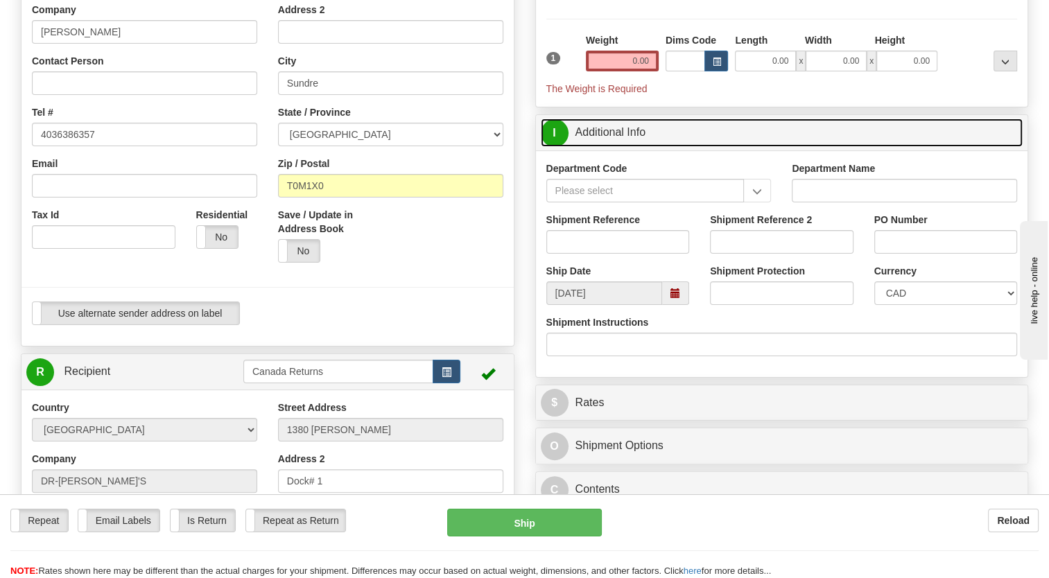
click at [676, 298] on span at bounding box center [675, 293] width 10 height 10
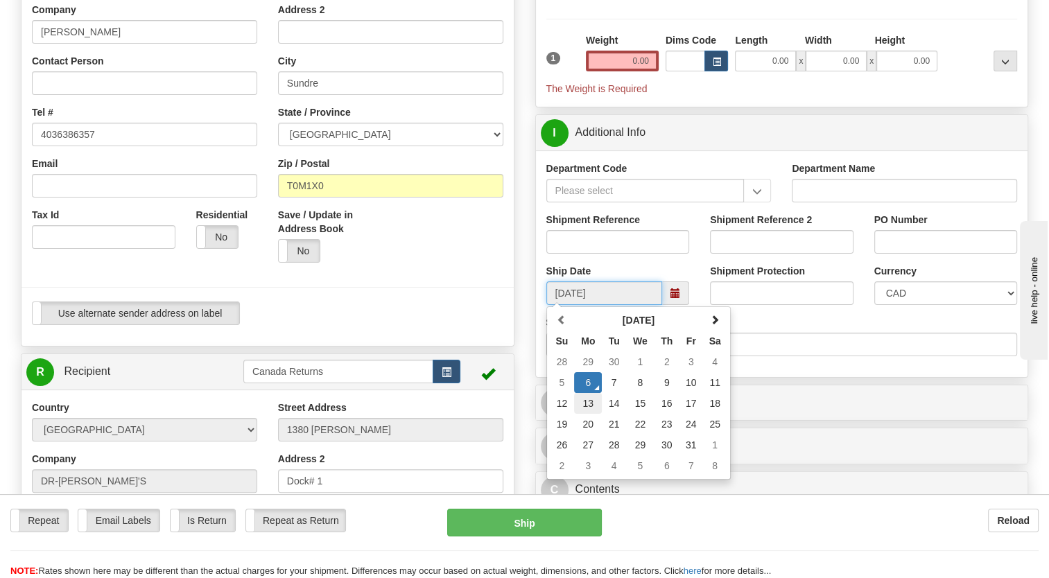
click at [592, 414] on td "13" at bounding box center [588, 403] width 28 height 21
type input "[DATE]"
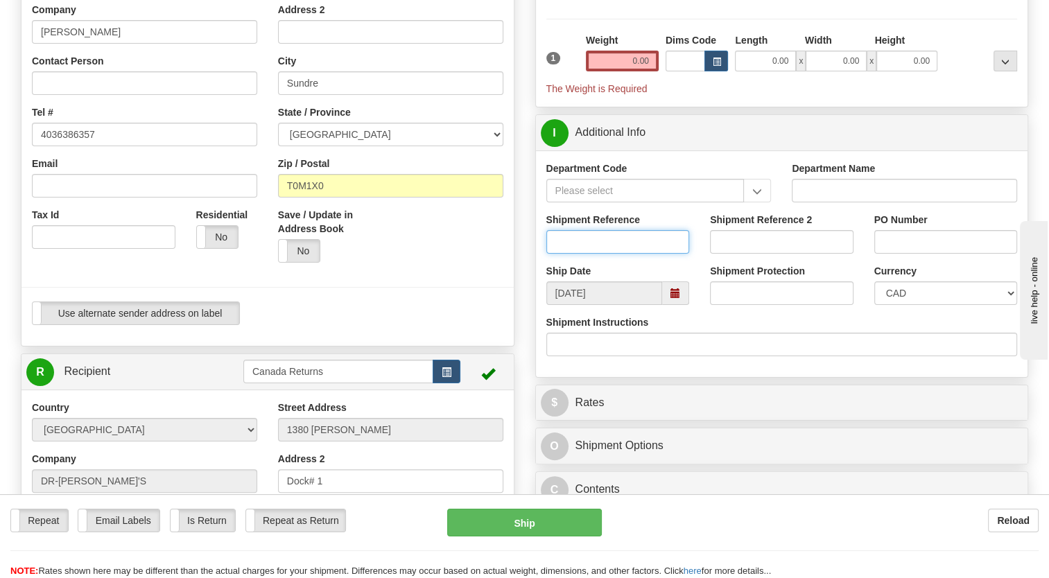
click at [593, 254] on input "Shipment Reference" at bounding box center [617, 242] width 143 height 24
paste input "CU25810606"
type input "CU25810606"
click at [512, 273] on div "Save / Update in Address Book Yes No" at bounding box center [391, 240] width 246 height 65
drag, startPoint x: 645, startPoint y: 92, endPoint x: 618, endPoint y: 96, distance: 27.9
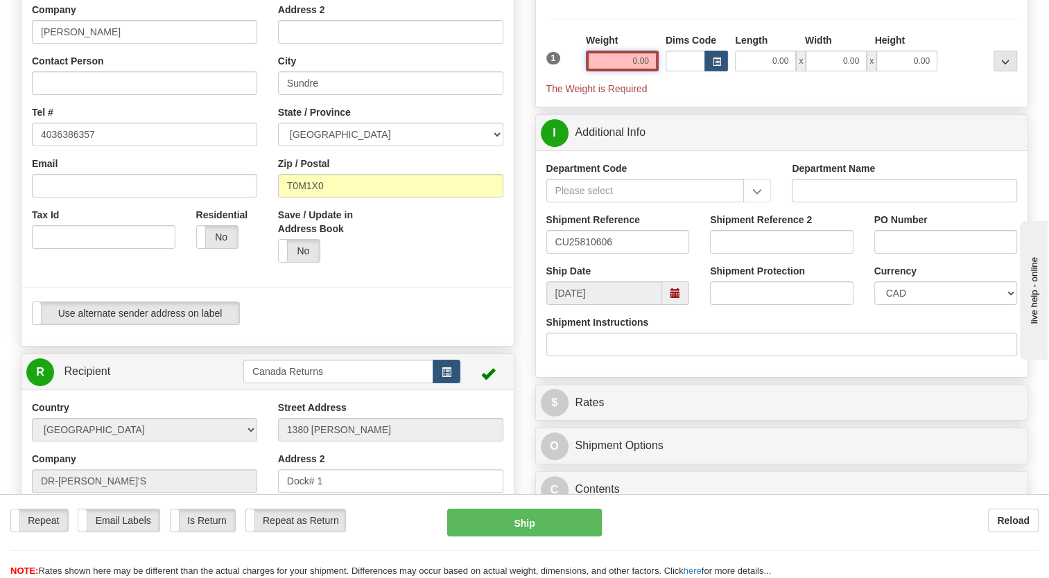
click at [643, 71] on input "0.00" at bounding box center [622, 61] width 73 height 21
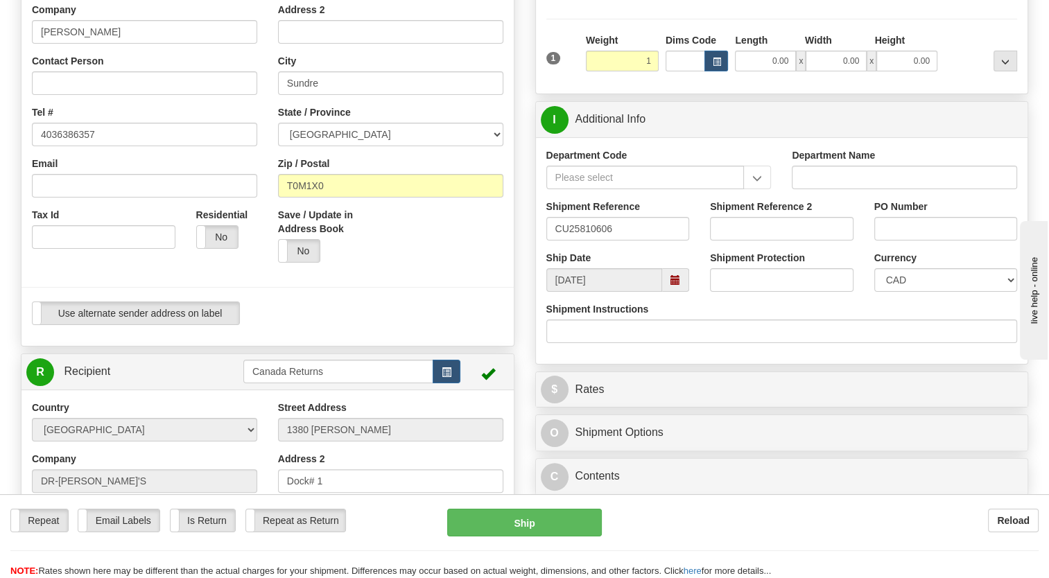
type input "1.00"
click at [573, 64] on div "1" at bounding box center [563, 48] width 40 height 31
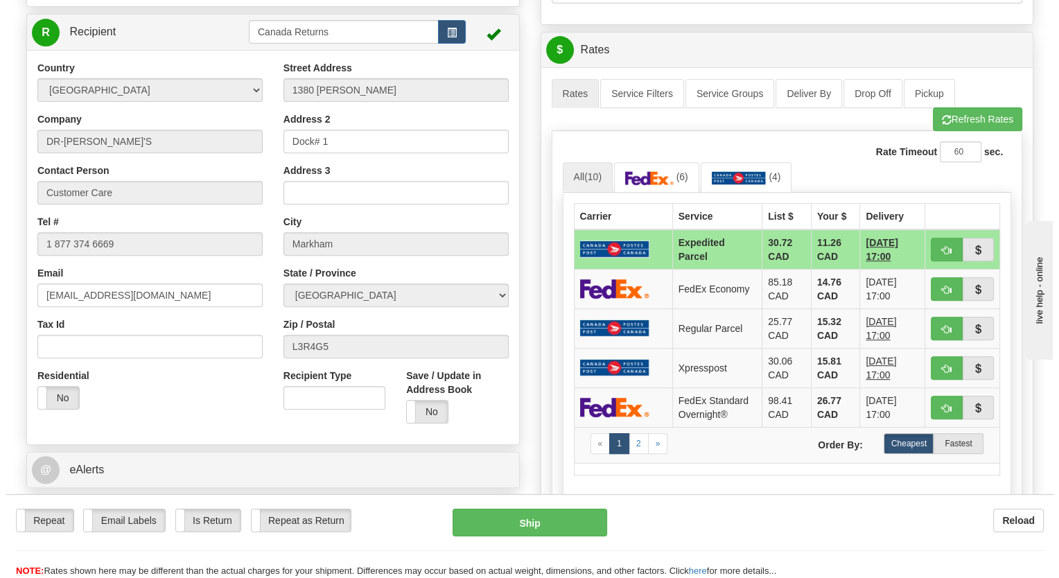
scroll to position [555, 0]
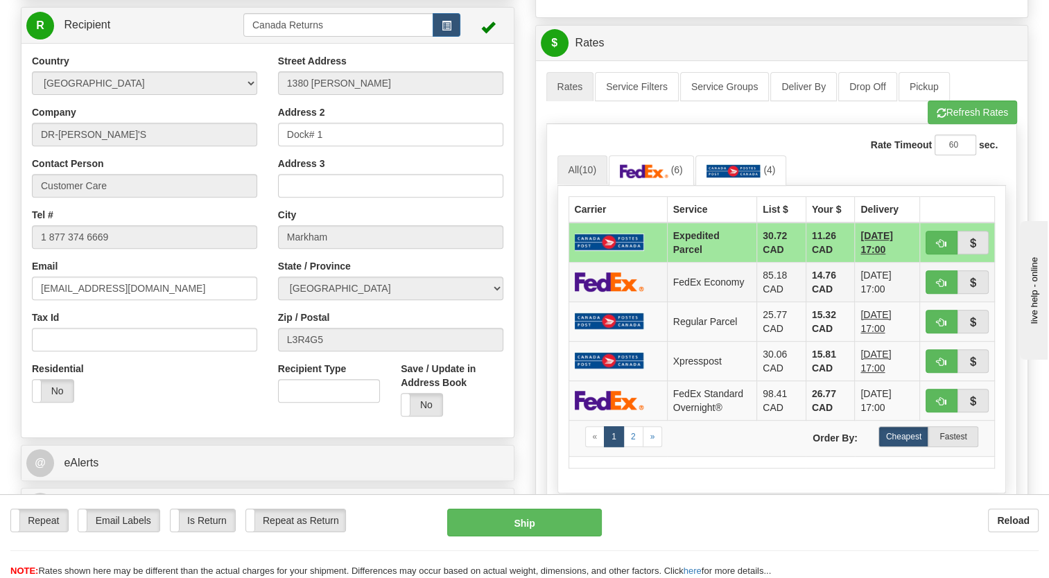
click at [659, 302] on td at bounding box center [617, 282] width 98 height 40
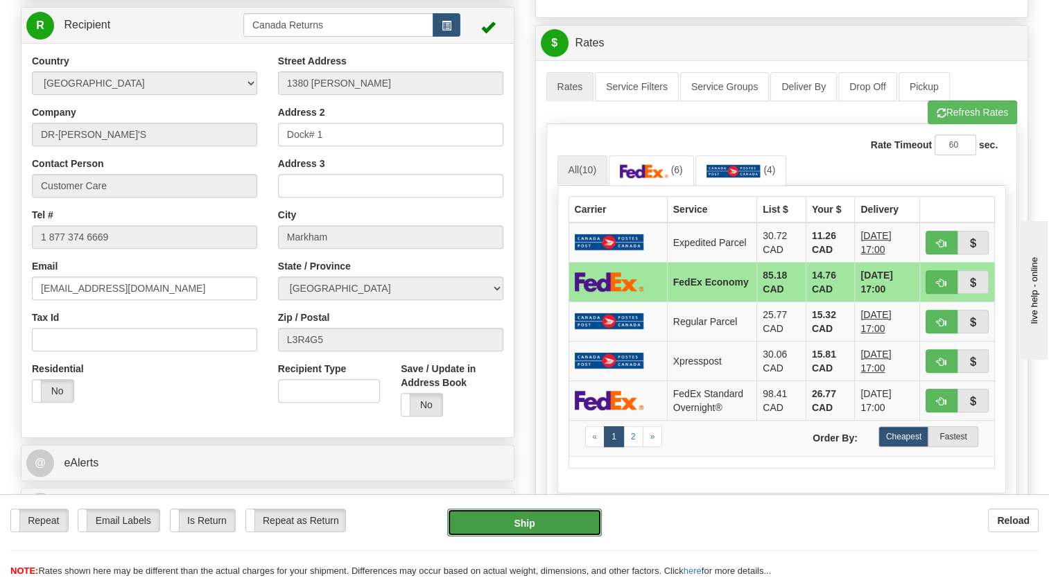
click at [524, 520] on button "Ship" at bounding box center [524, 523] width 154 height 28
type input "20"
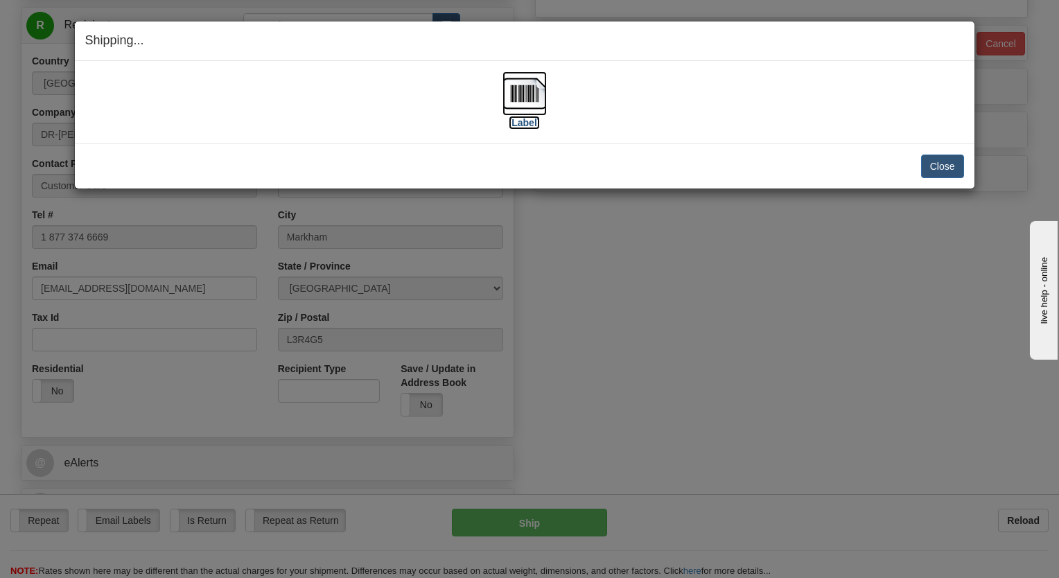
click at [521, 103] on img at bounding box center [525, 93] width 44 height 44
